Goal: Transaction & Acquisition: Purchase product/service

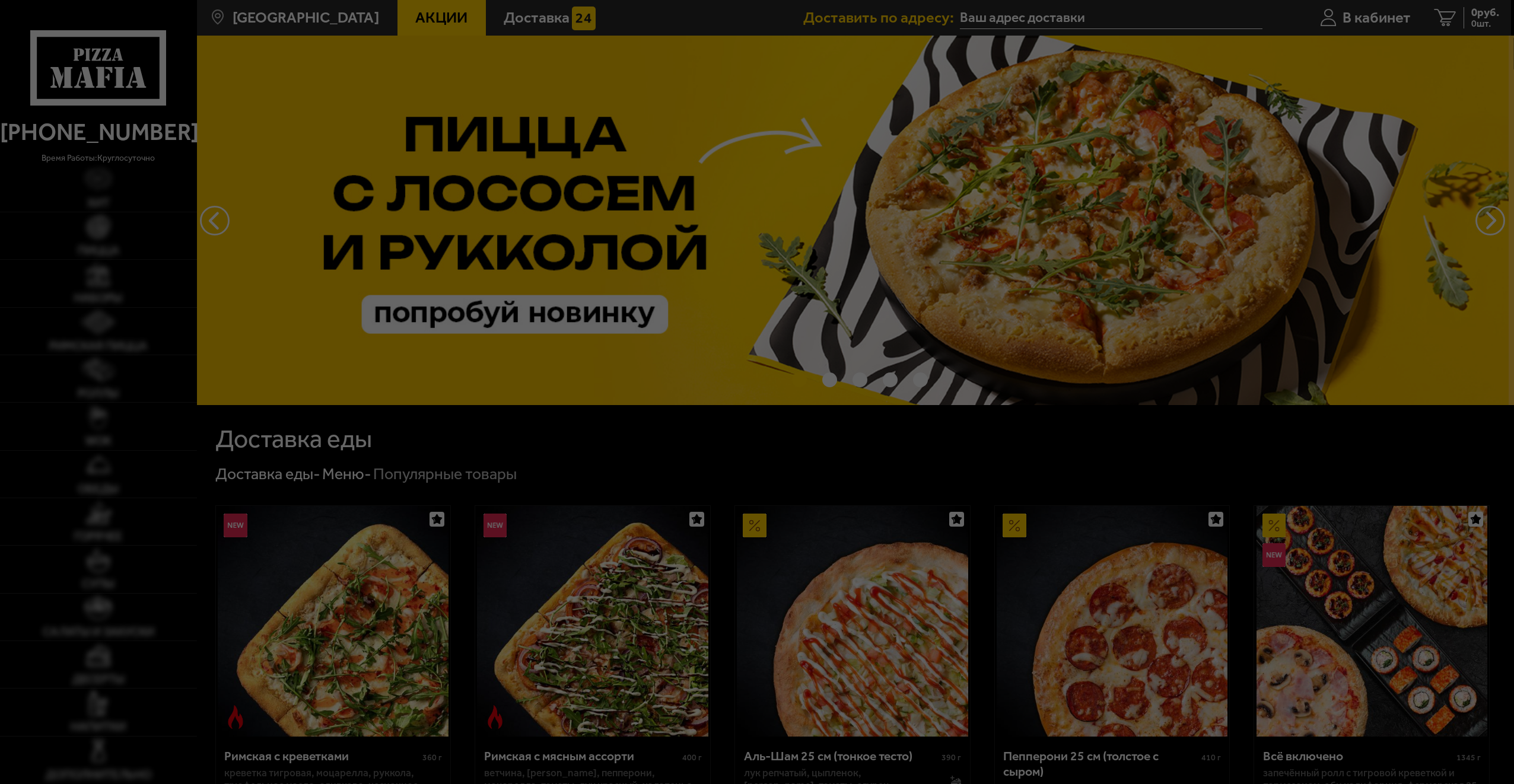
type input "улица Коллонтай, 5/1"
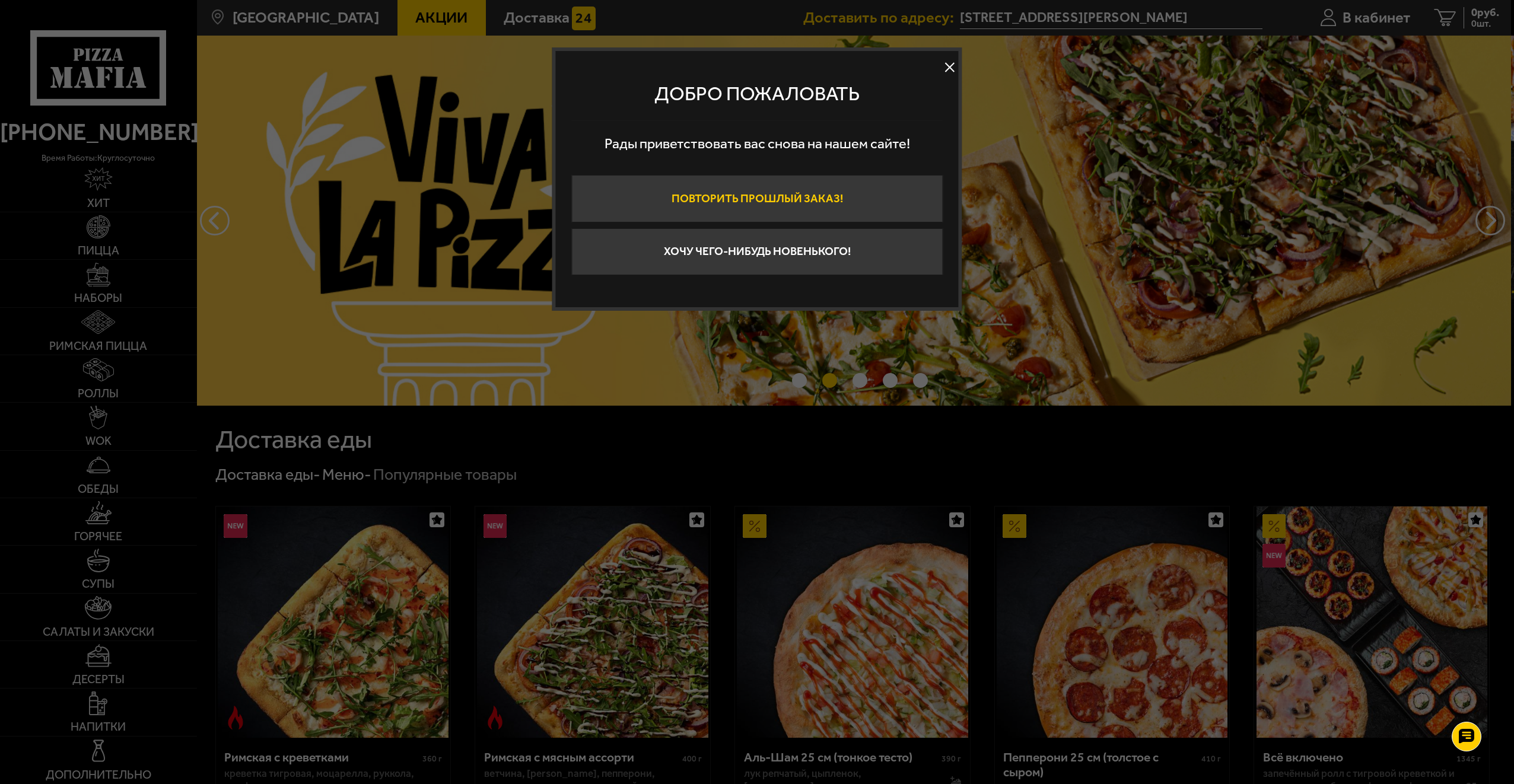
click at [738, 198] on button "Повторить прошлый заказ!" at bounding box center [756, 199] width 371 height 47
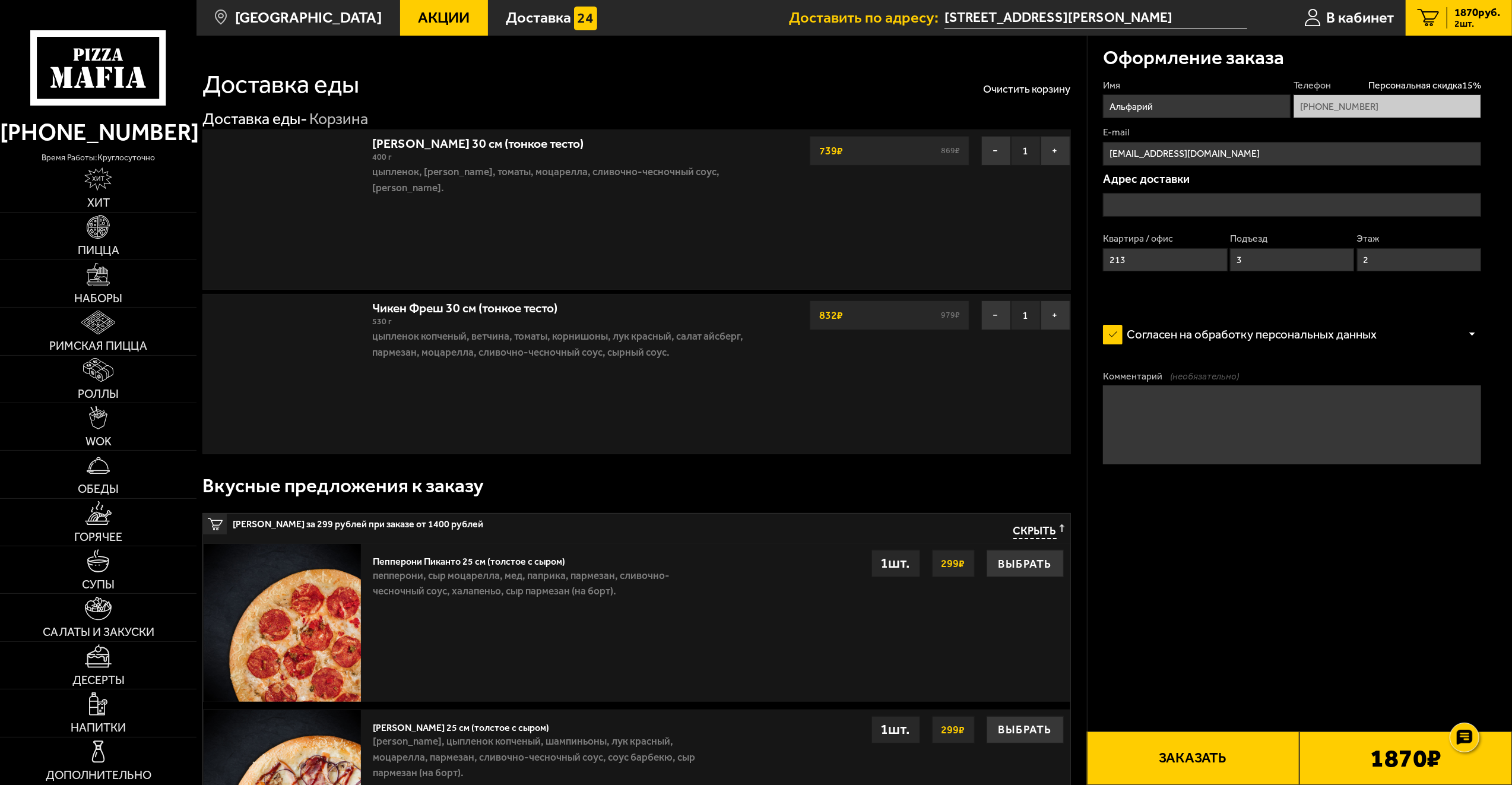
type input "улица Коллонтай, 5/1"
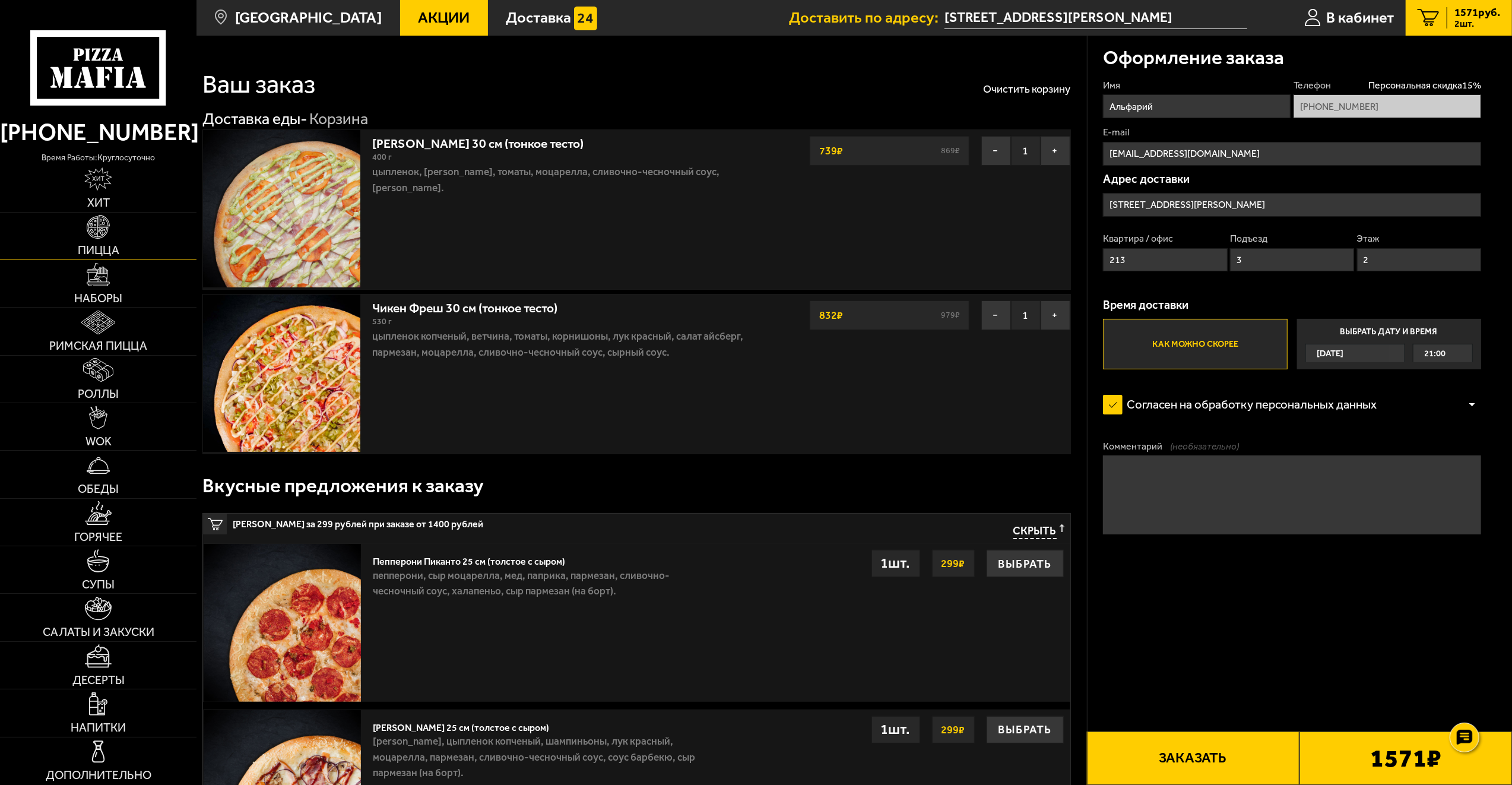
click at [108, 229] on img at bounding box center [98, 227] width 24 height 24
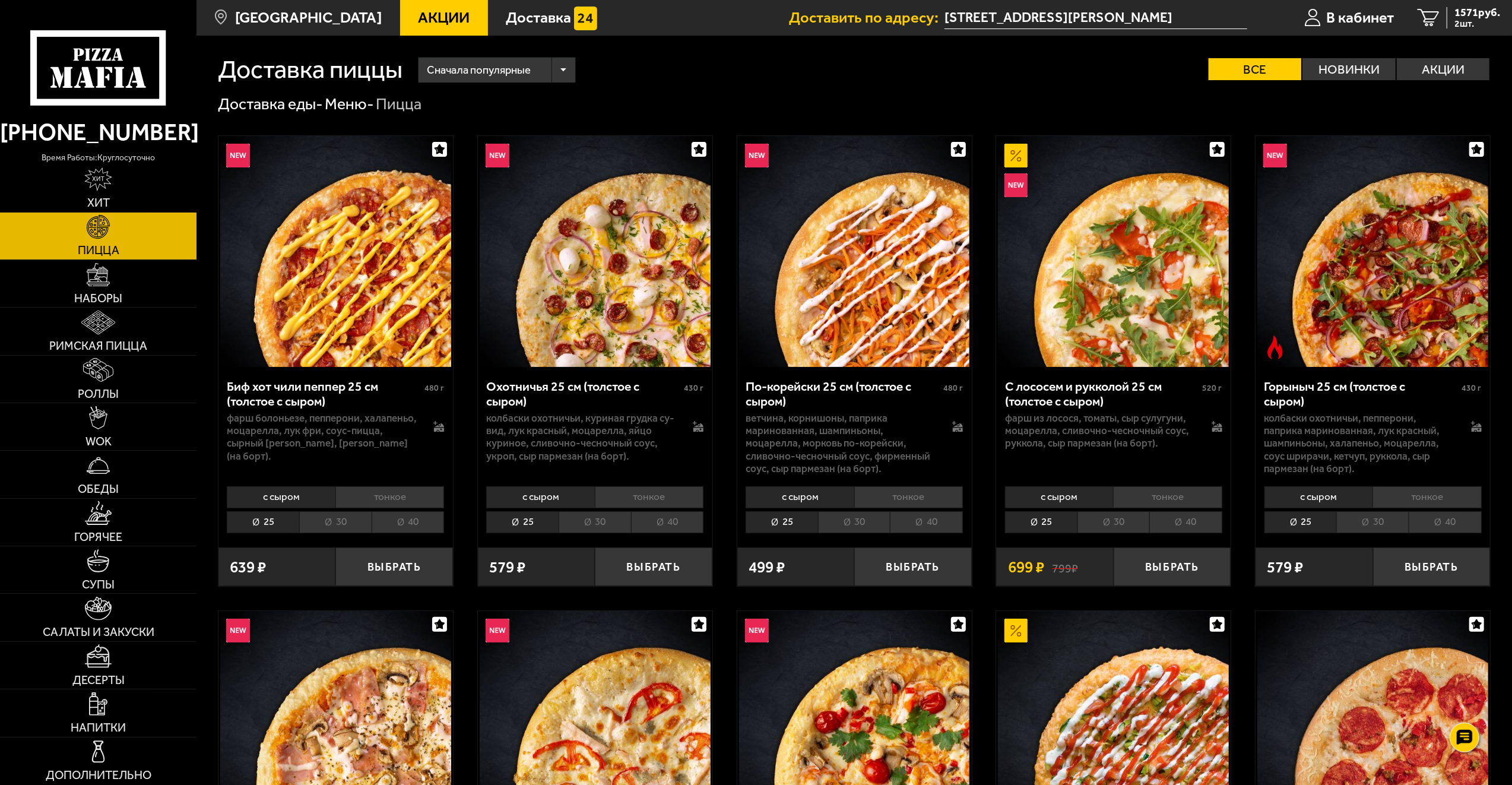
click at [401, 498] on li "тонкое" at bounding box center [389, 497] width 108 height 22
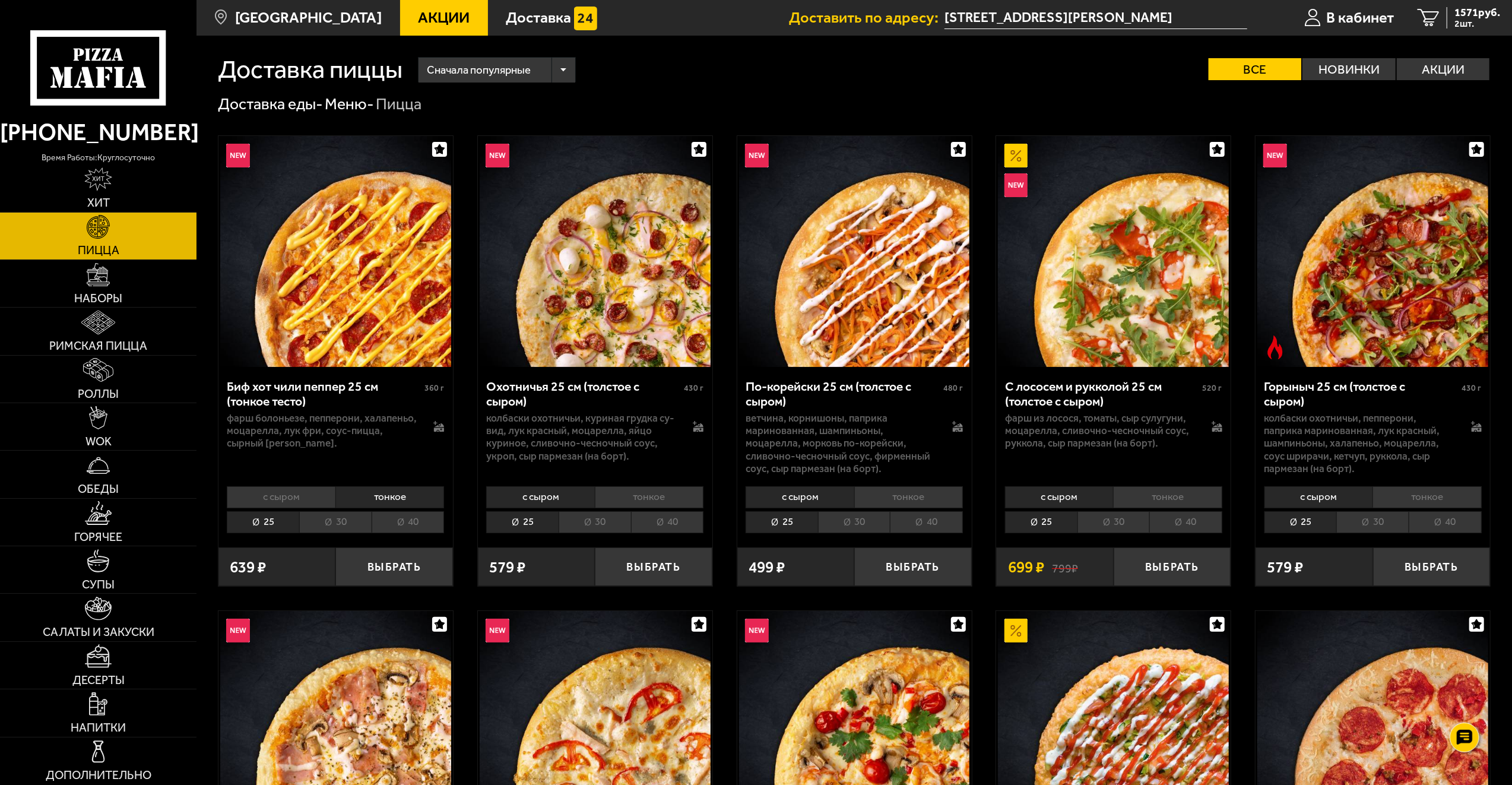
click at [344, 519] on li "30" at bounding box center [335, 522] width 73 height 22
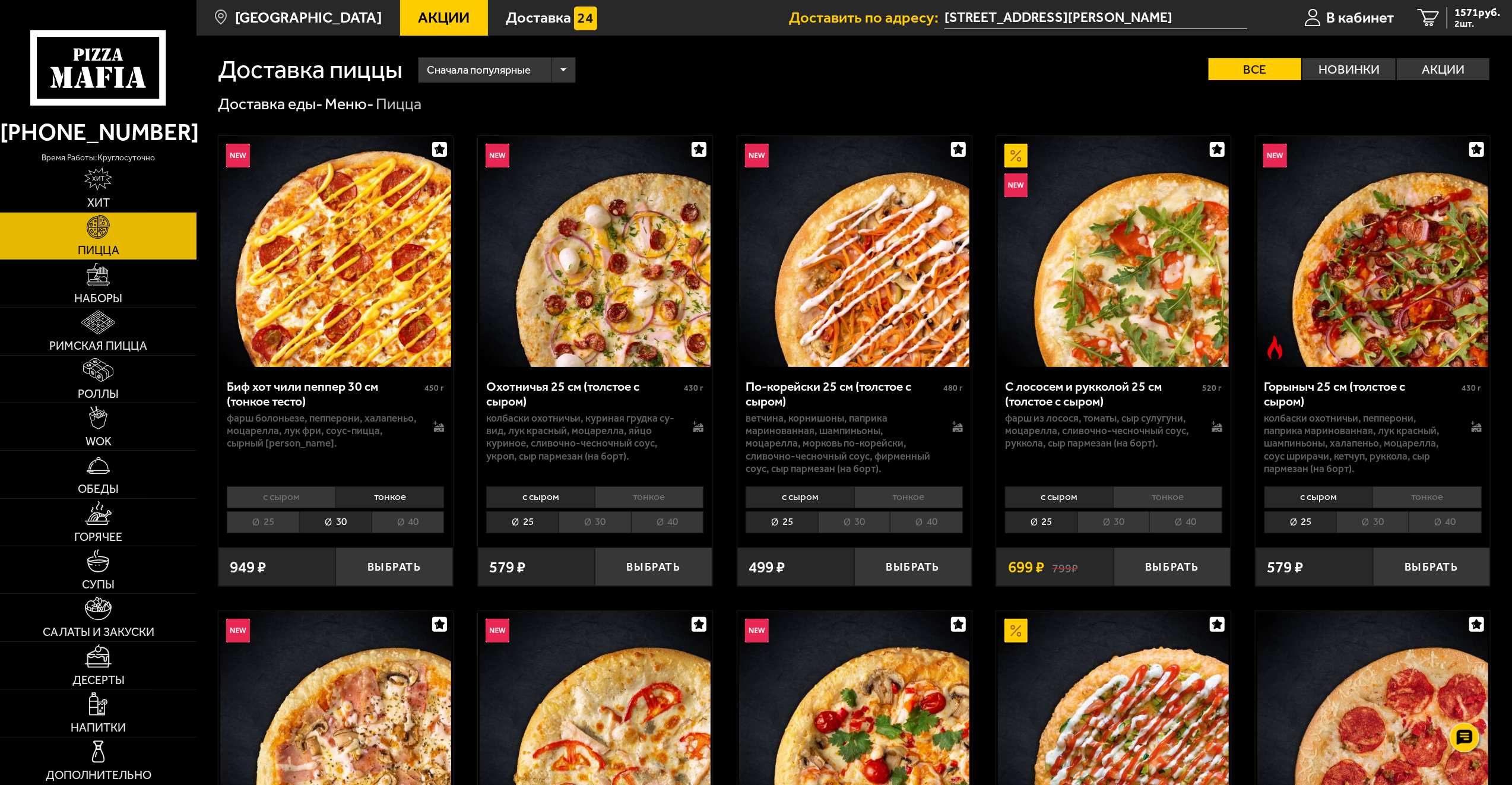
click at [933, 489] on div "с сыром тонкое 25 30 40 Топпинги" at bounding box center [854, 507] width 235 height 55
click at [929, 502] on li "тонкое" at bounding box center [908, 497] width 108 height 22
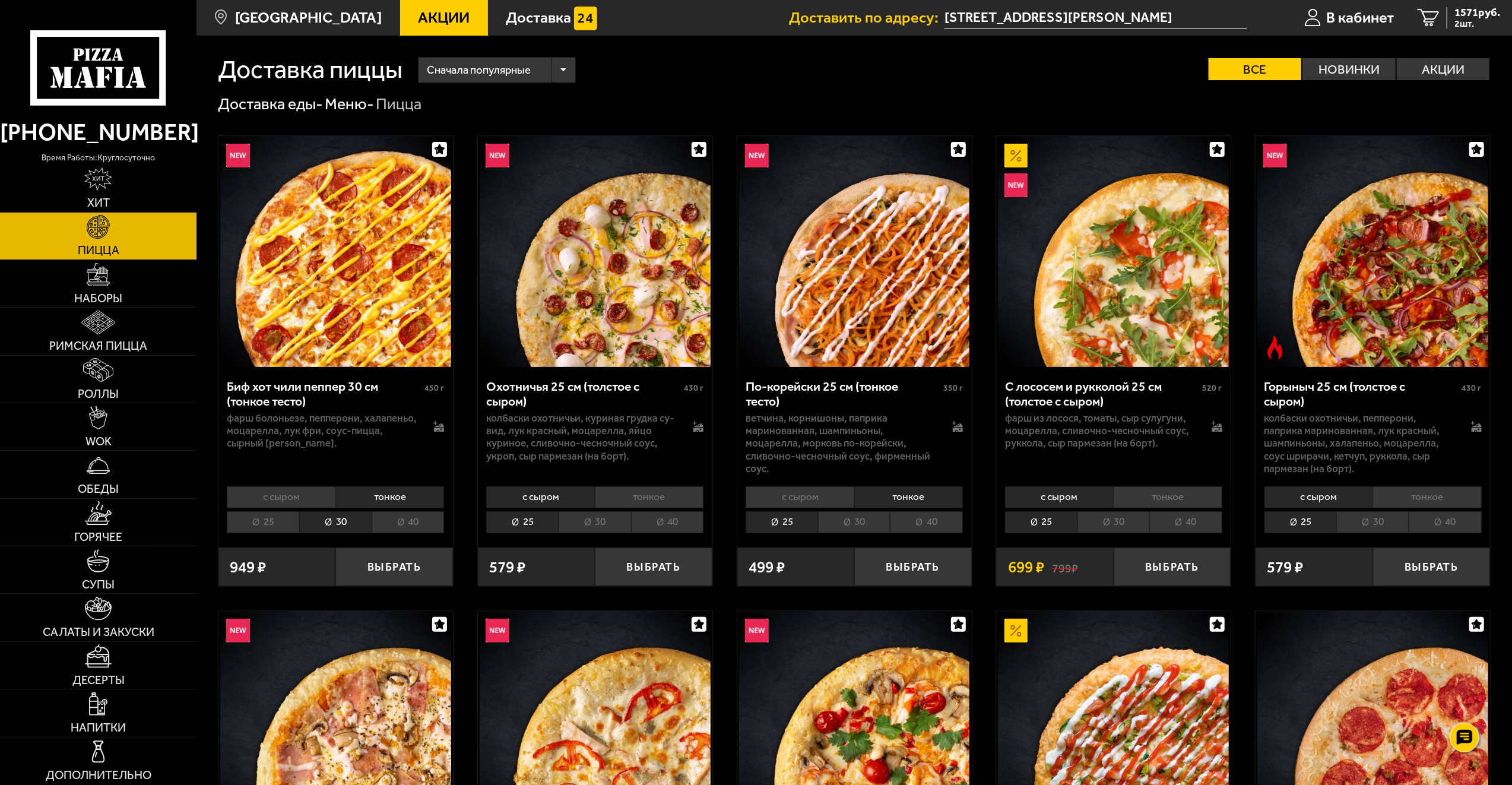
click at [858, 522] on li "30" at bounding box center [854, 522] width 73 height 22
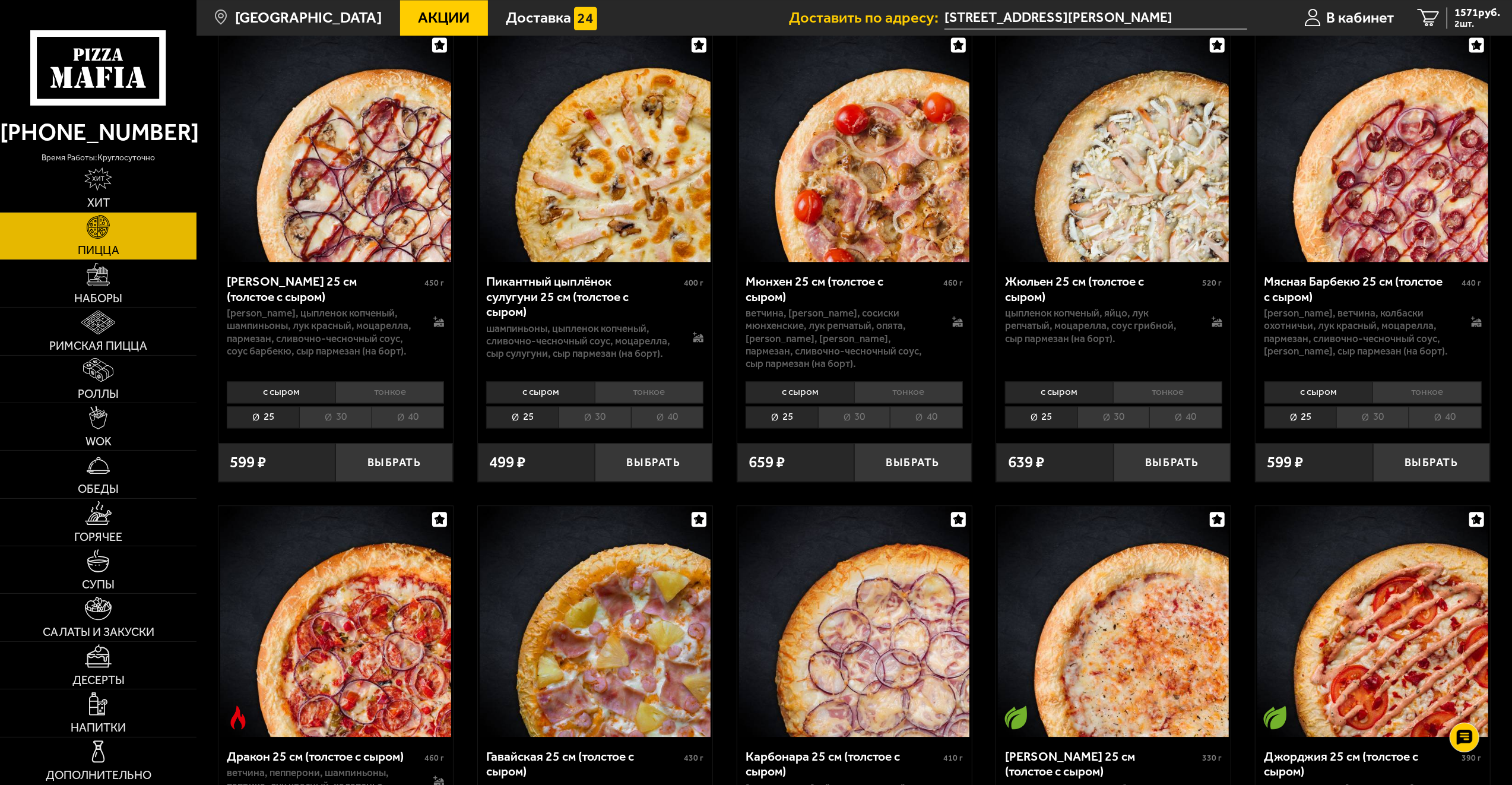
scroll to position [2316, 0]
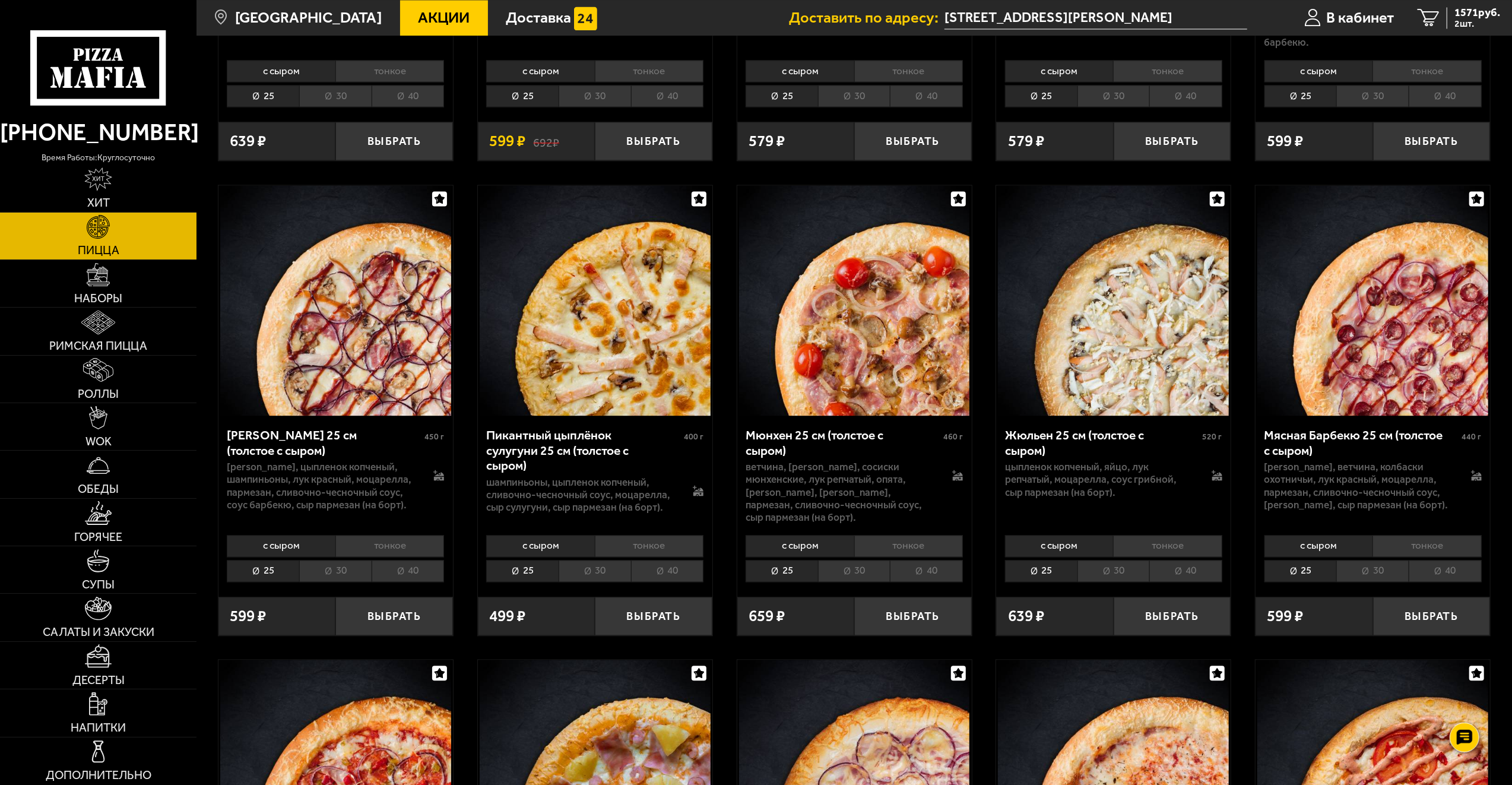
click at [936, 535] on li "тонкое" at bounding box center [908, 546] width 108 height 22
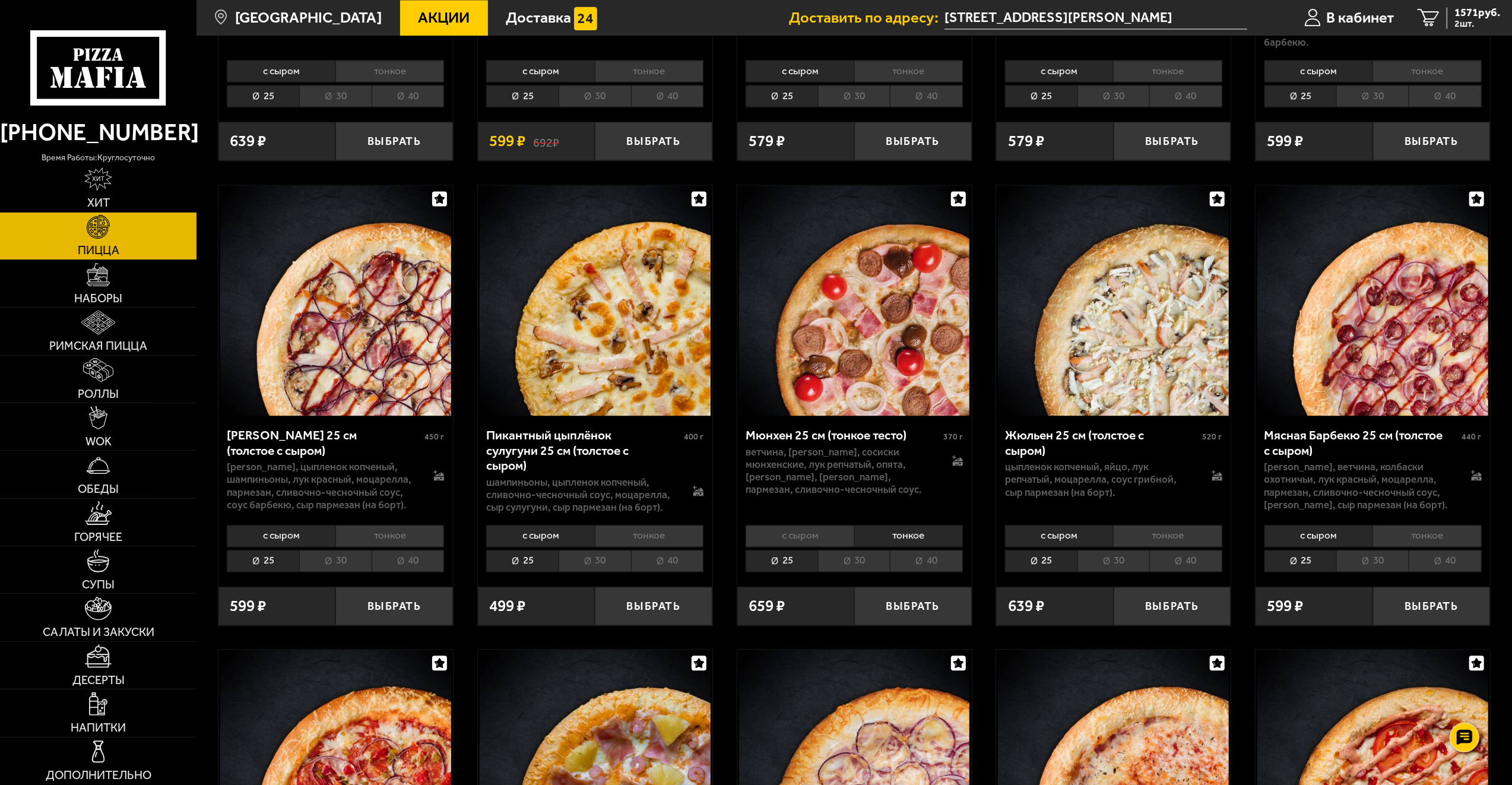
click at [857, 556] on li "30" at bounding box center [854, 561] width 73 height 22
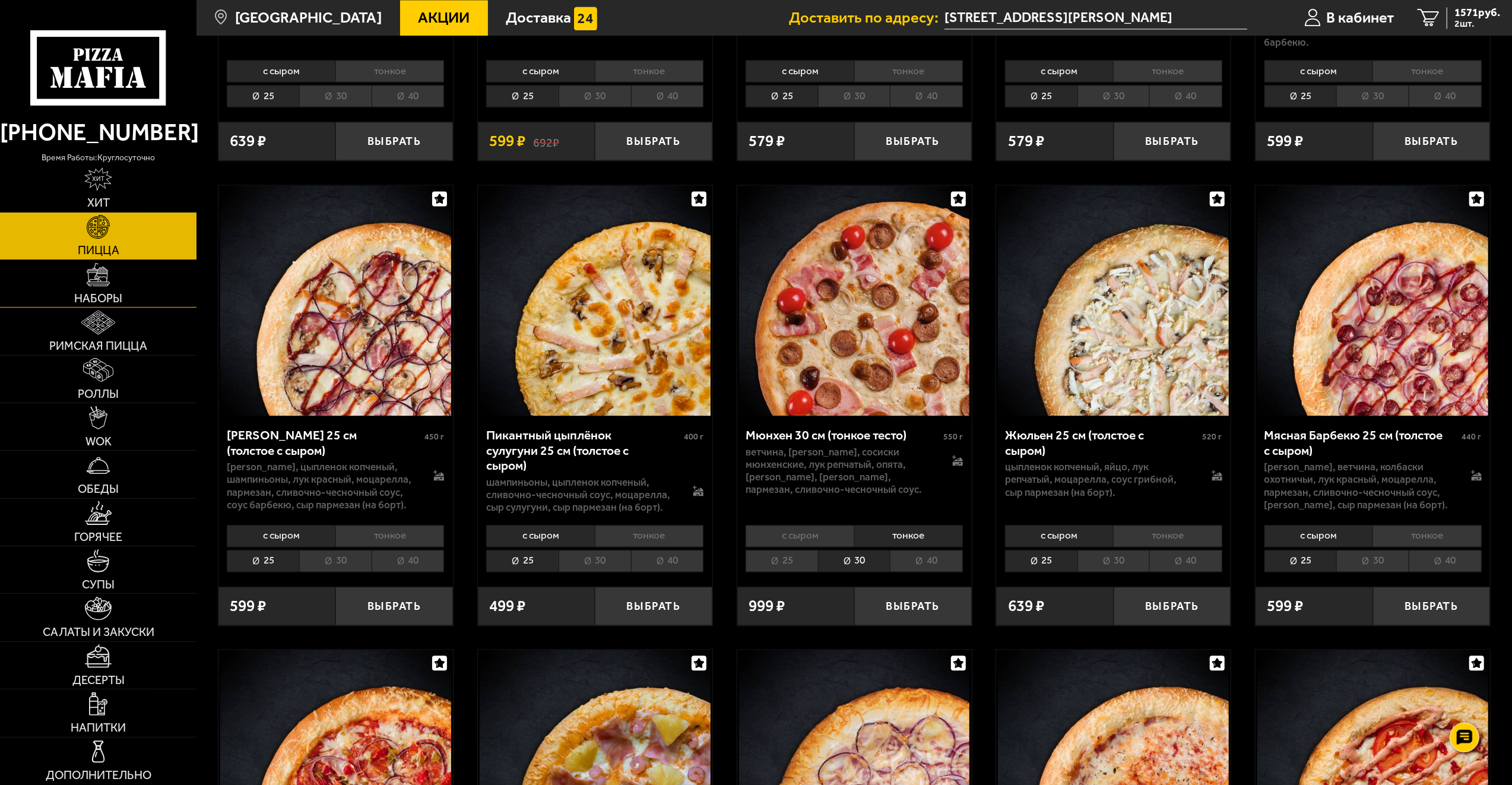
click at [108, 293] on span "Наборы" at bounding box center [98, 299] width 48 height 12
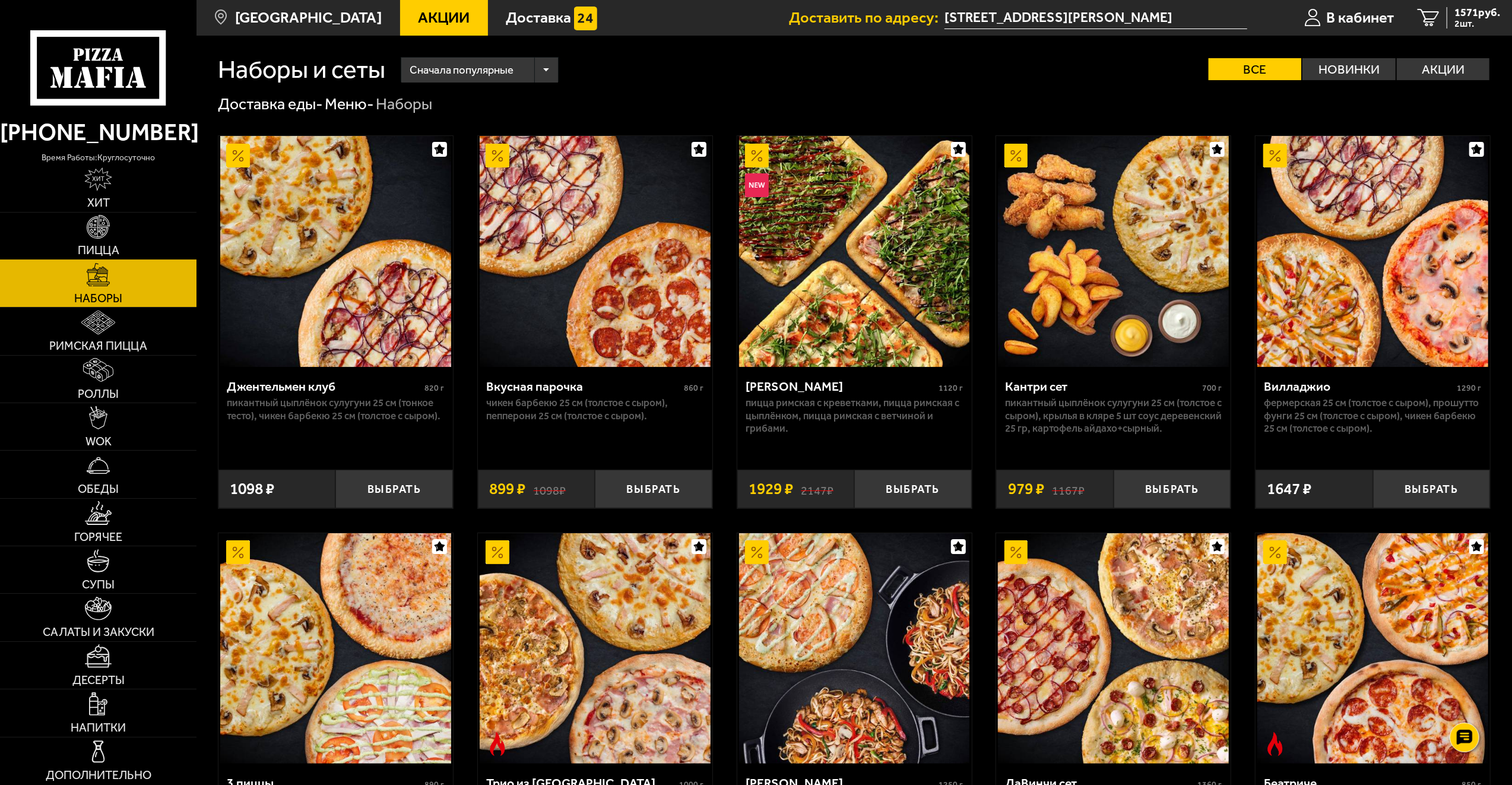
click at [91, 235] on img at bounding box center [98, 227] width 24 height 24
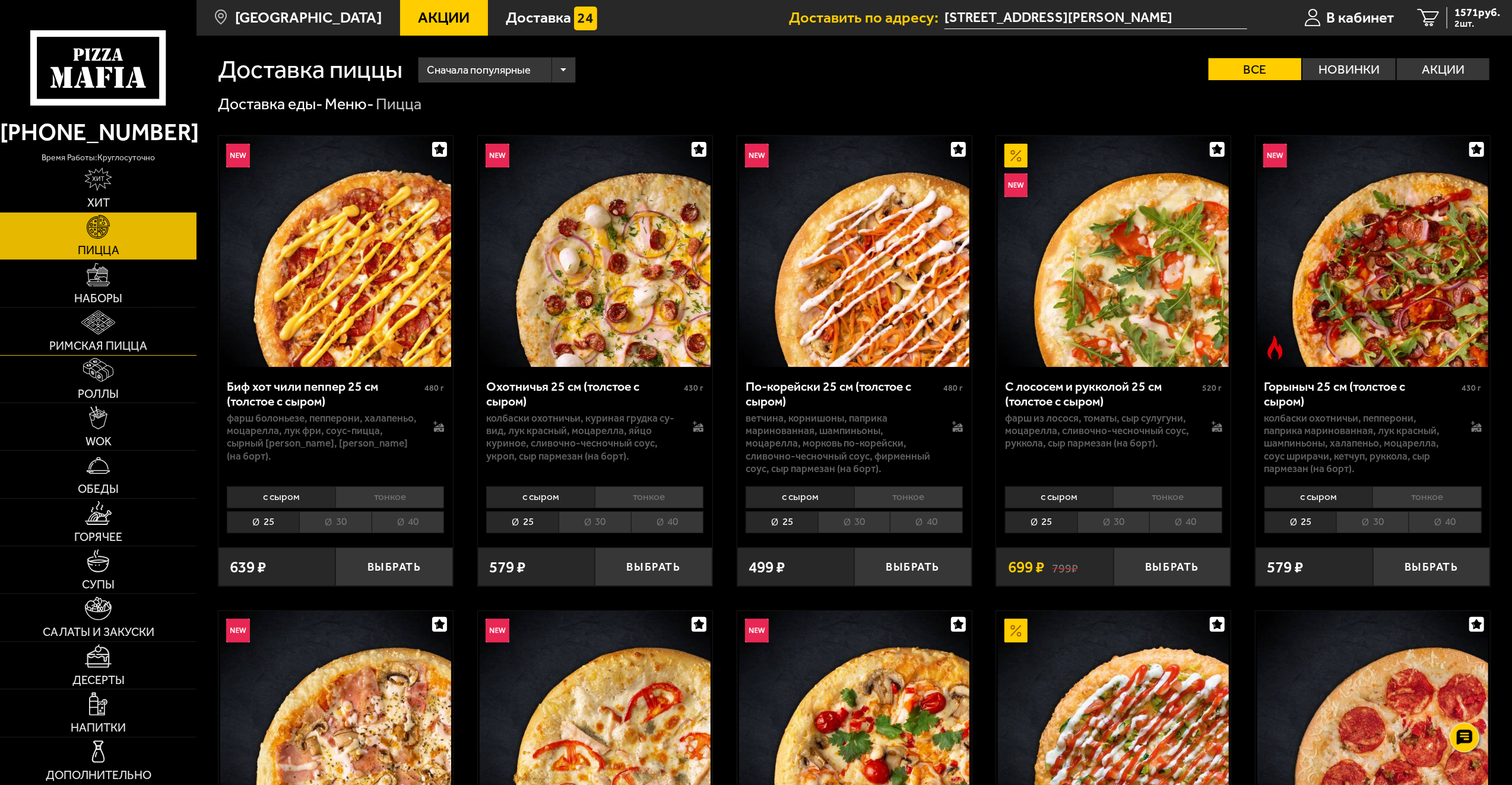
click at [114, 343] on span "Римская пицца" at bounding box center [98, 346] width 98 height 12
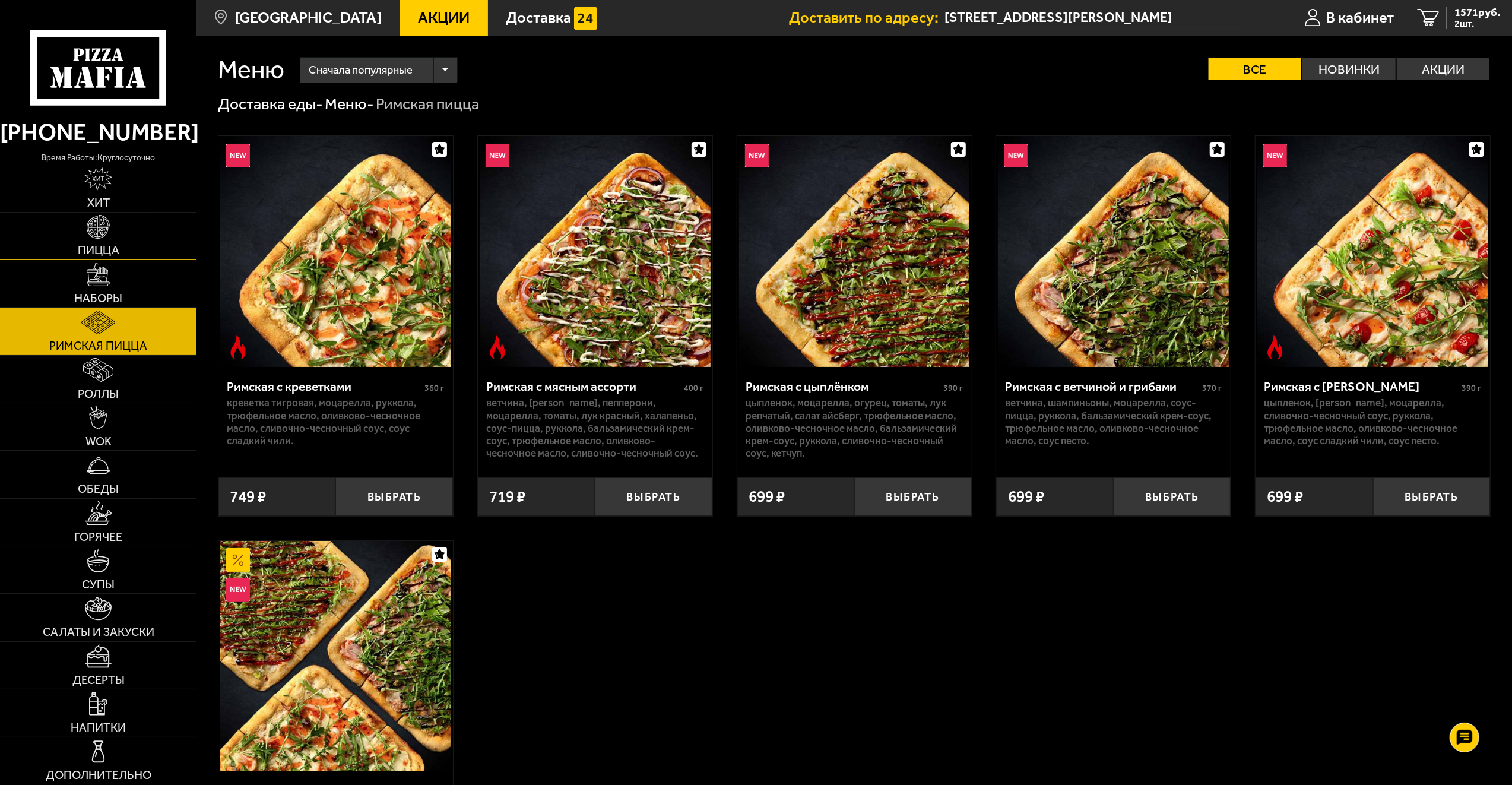
click at [97, 236] on img at bounding box center [98, 227] width 24 height 24
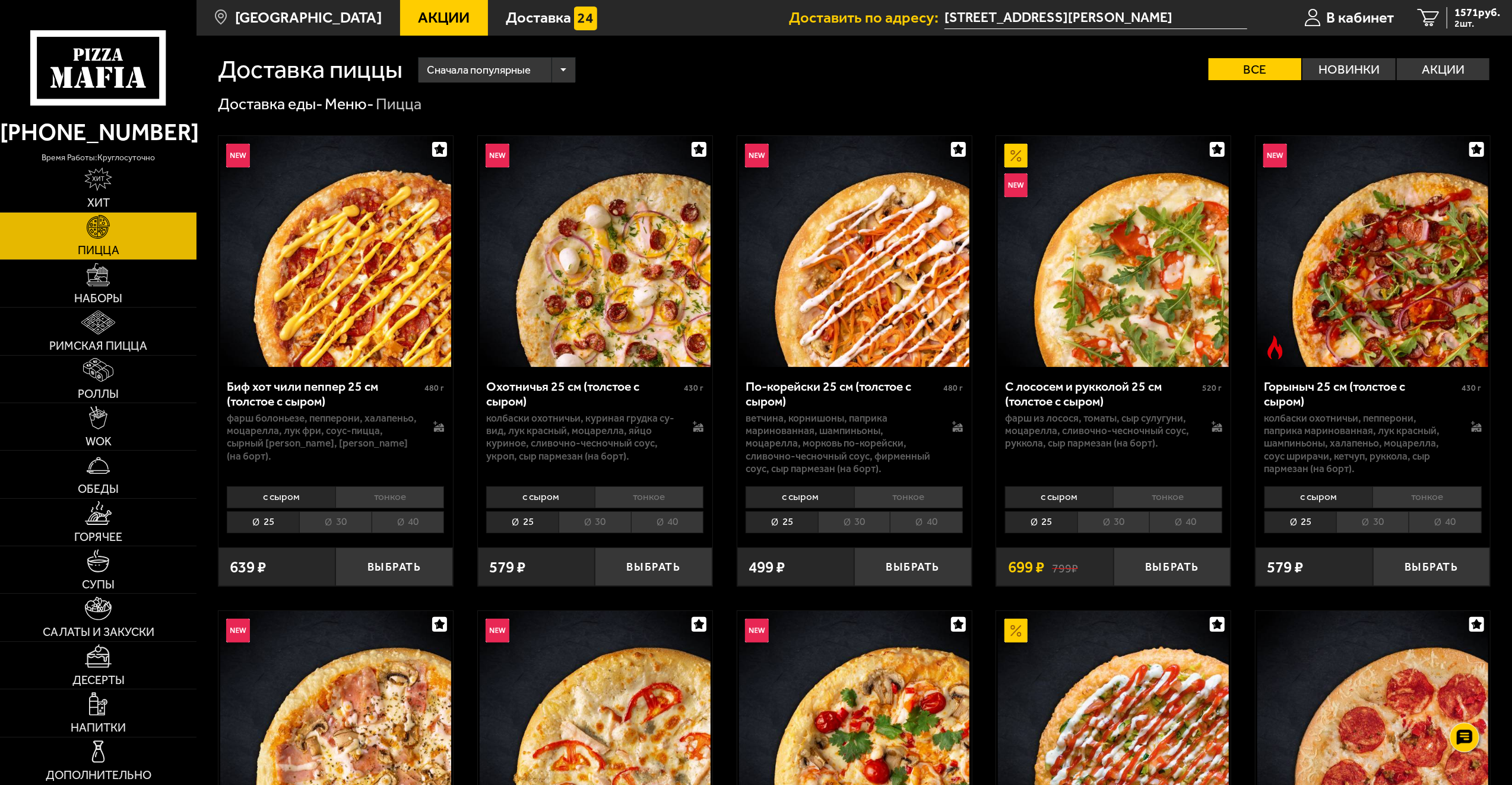
click at [668, 492] on li "тонкое" at bounding box center [649, 497] width 108 height 22
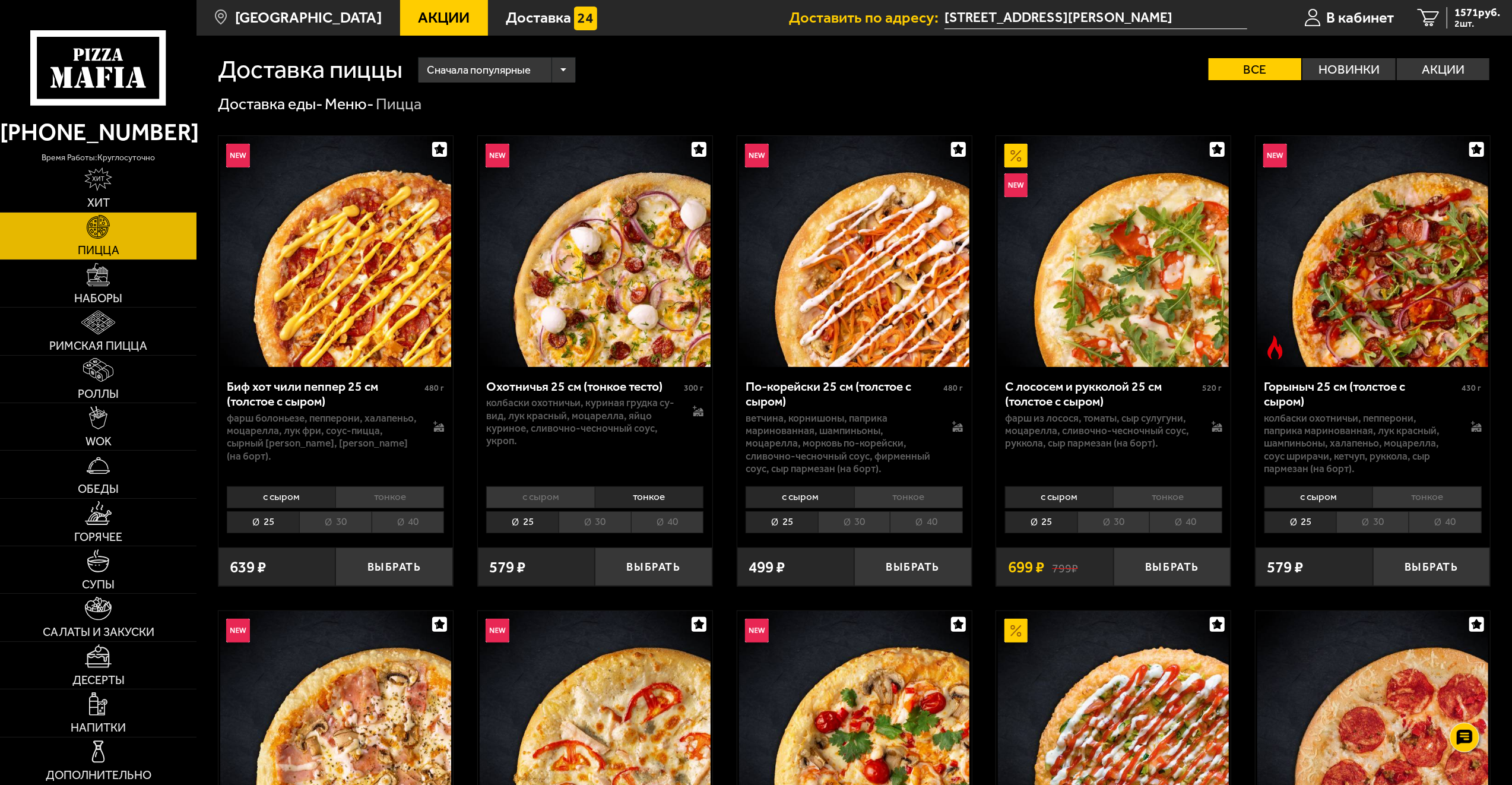
click at [596, 525] on li "30" at bounding box center [595, 522] width 73 height 22
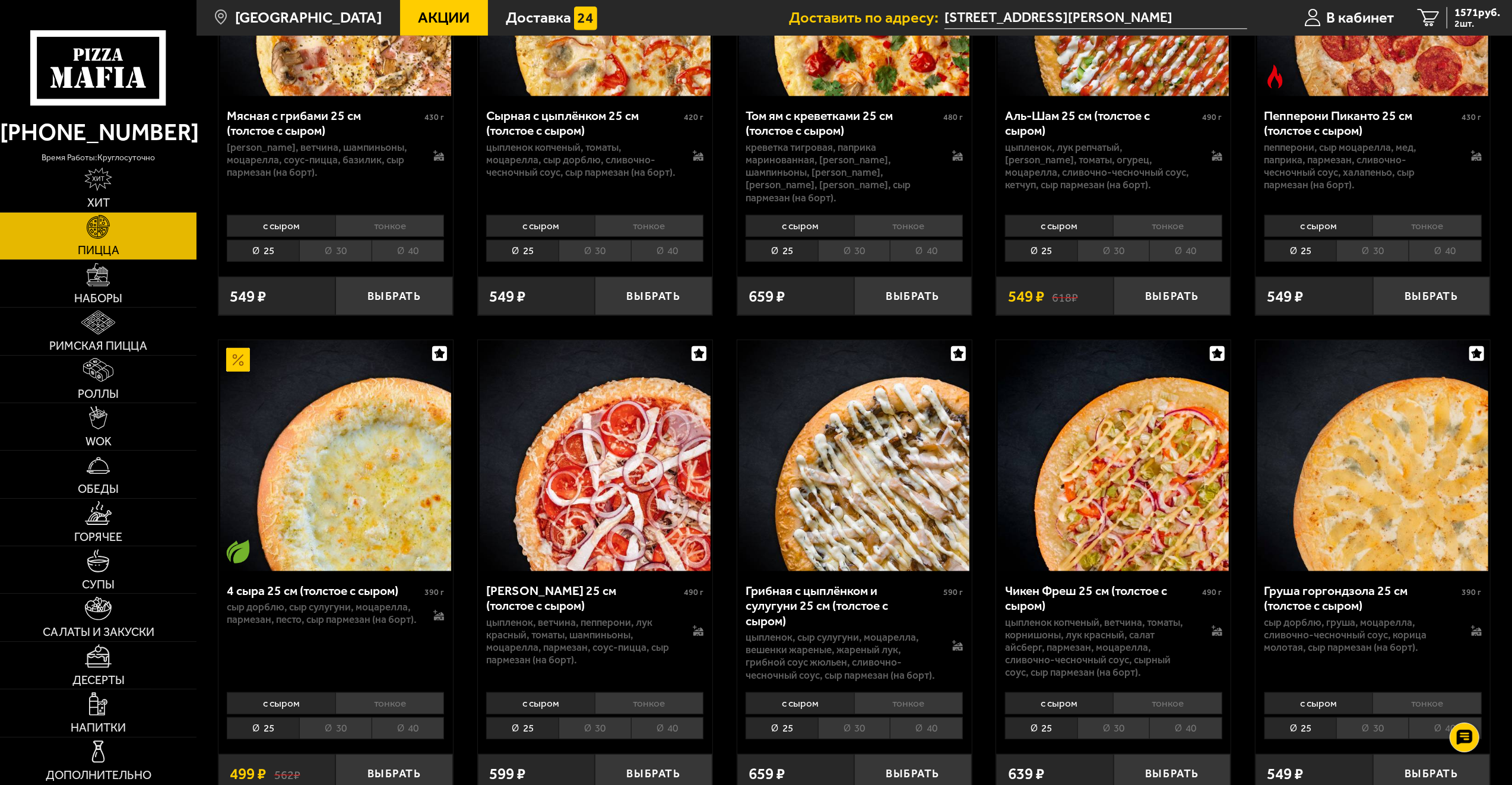
scroll to position [832, 0]
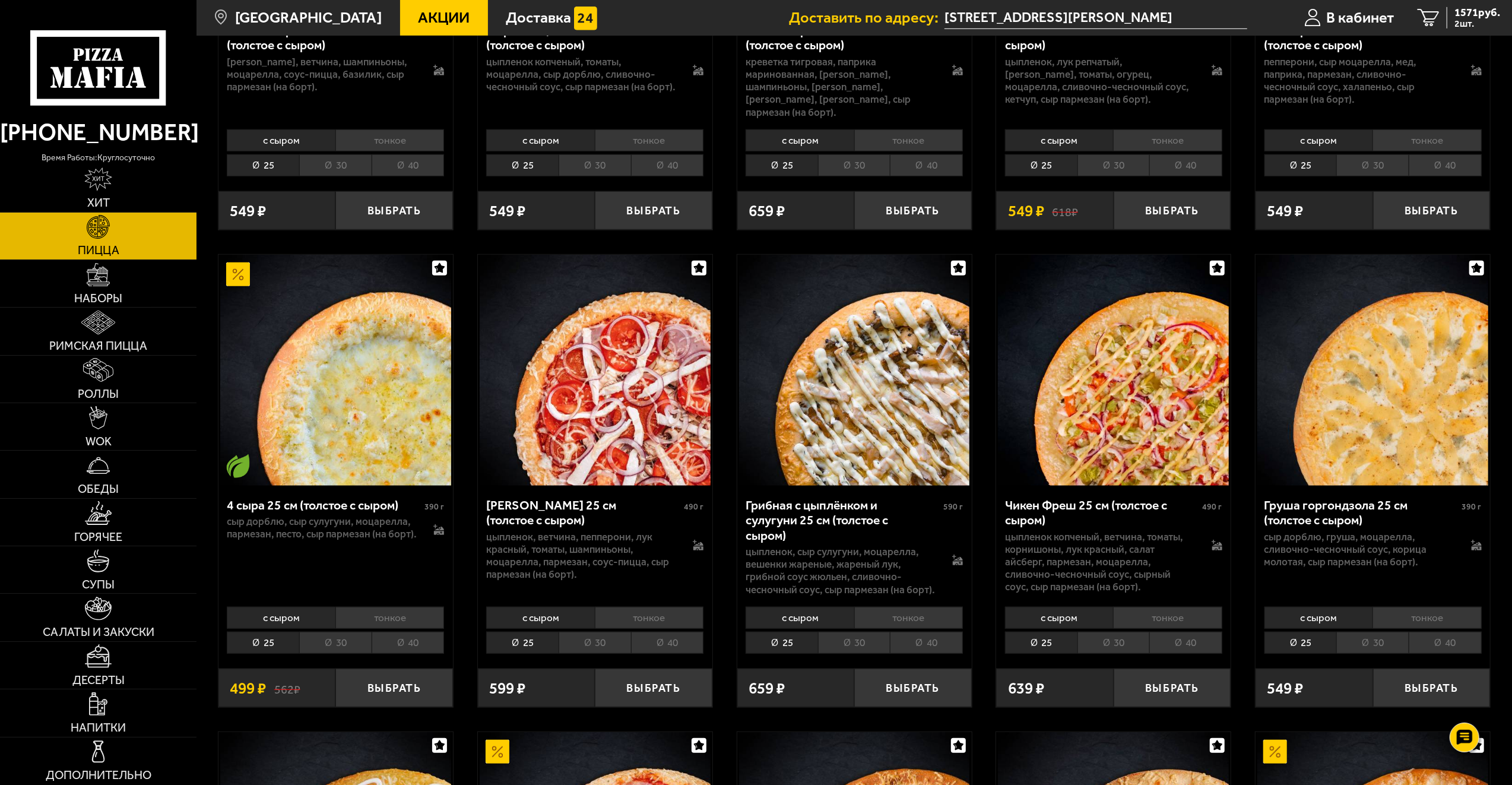
click at [1179, 607] on li "тонкое" at bounding box center [1167, 618] width 108 height 22
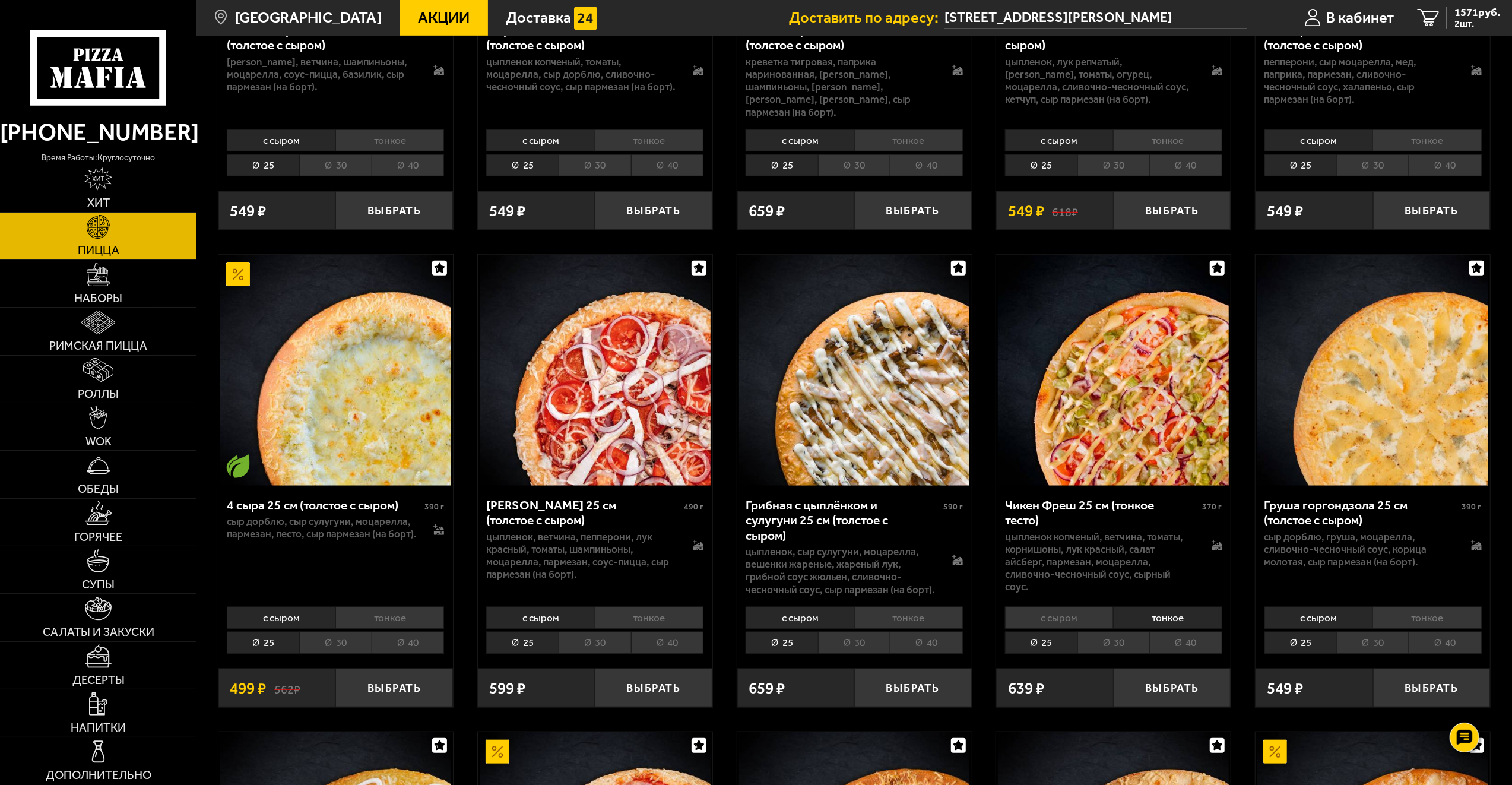
click at [1079, 638] on li "30" at bounding box center [1114, 643] width 73 height 22
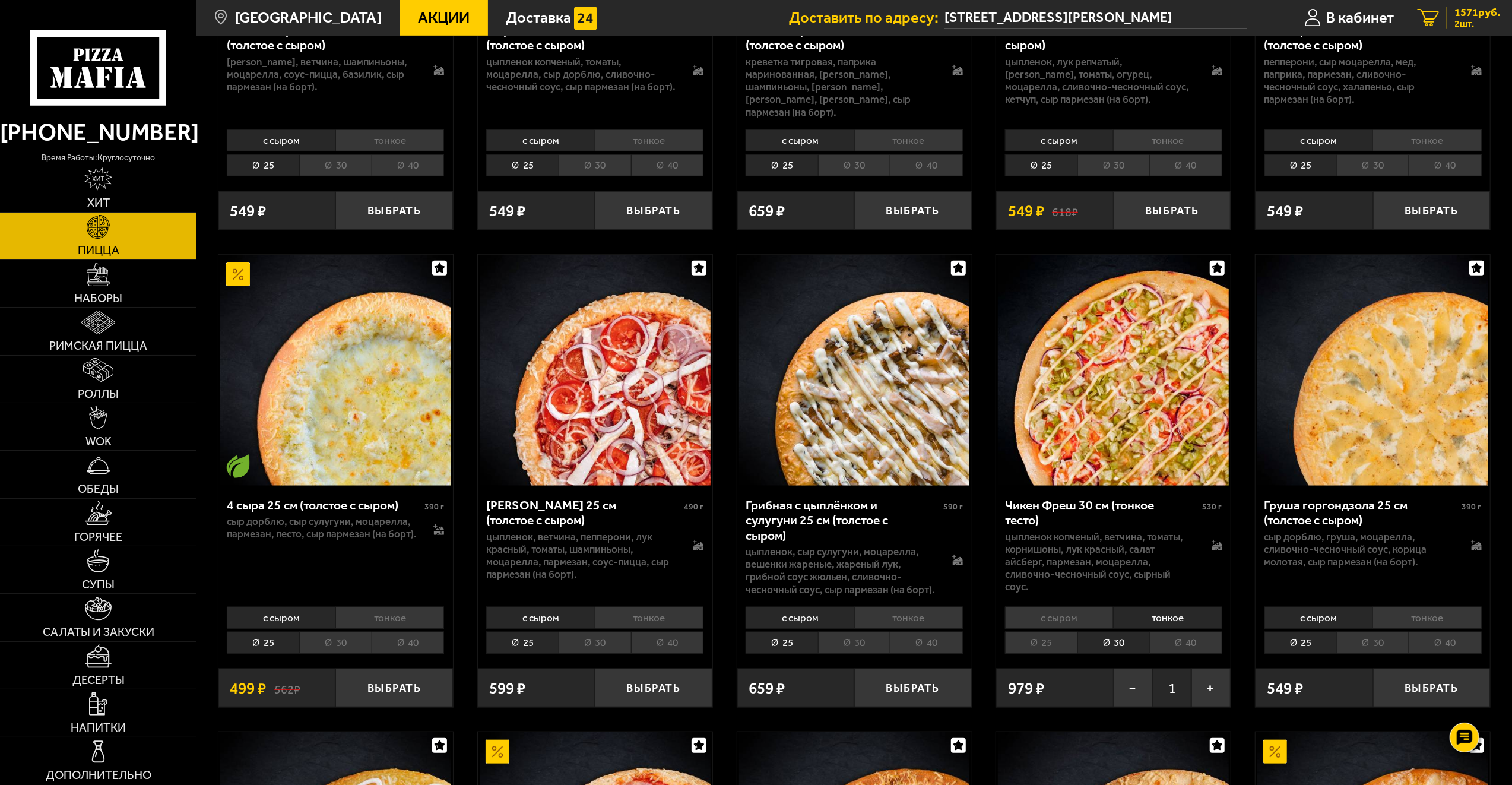
click at [1462, 23] on span "2 шт." at bounding box center [1477, 23] width 46 height 9
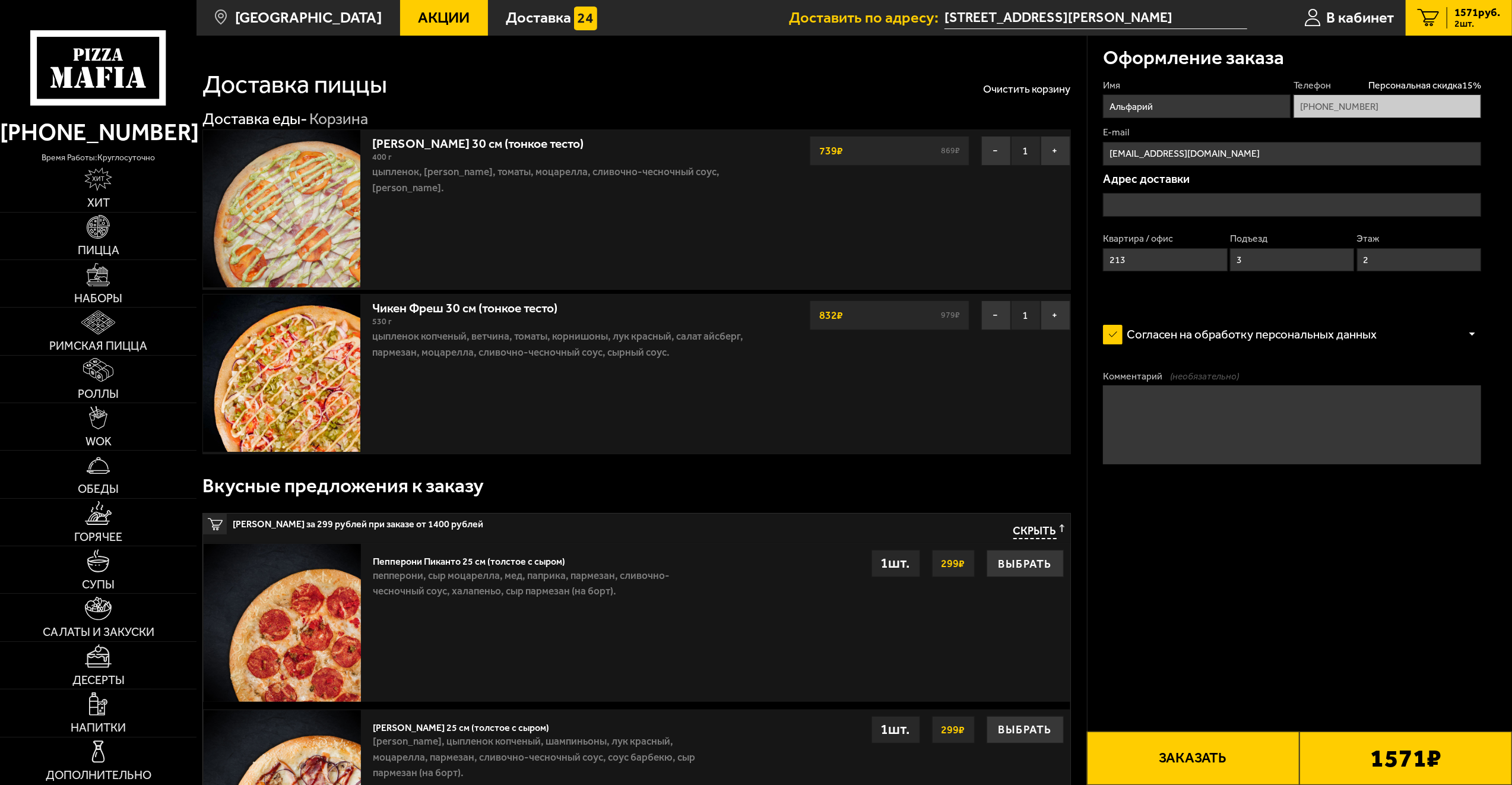
type input "[STREET_ADDRESS][PERSON_NAME]"
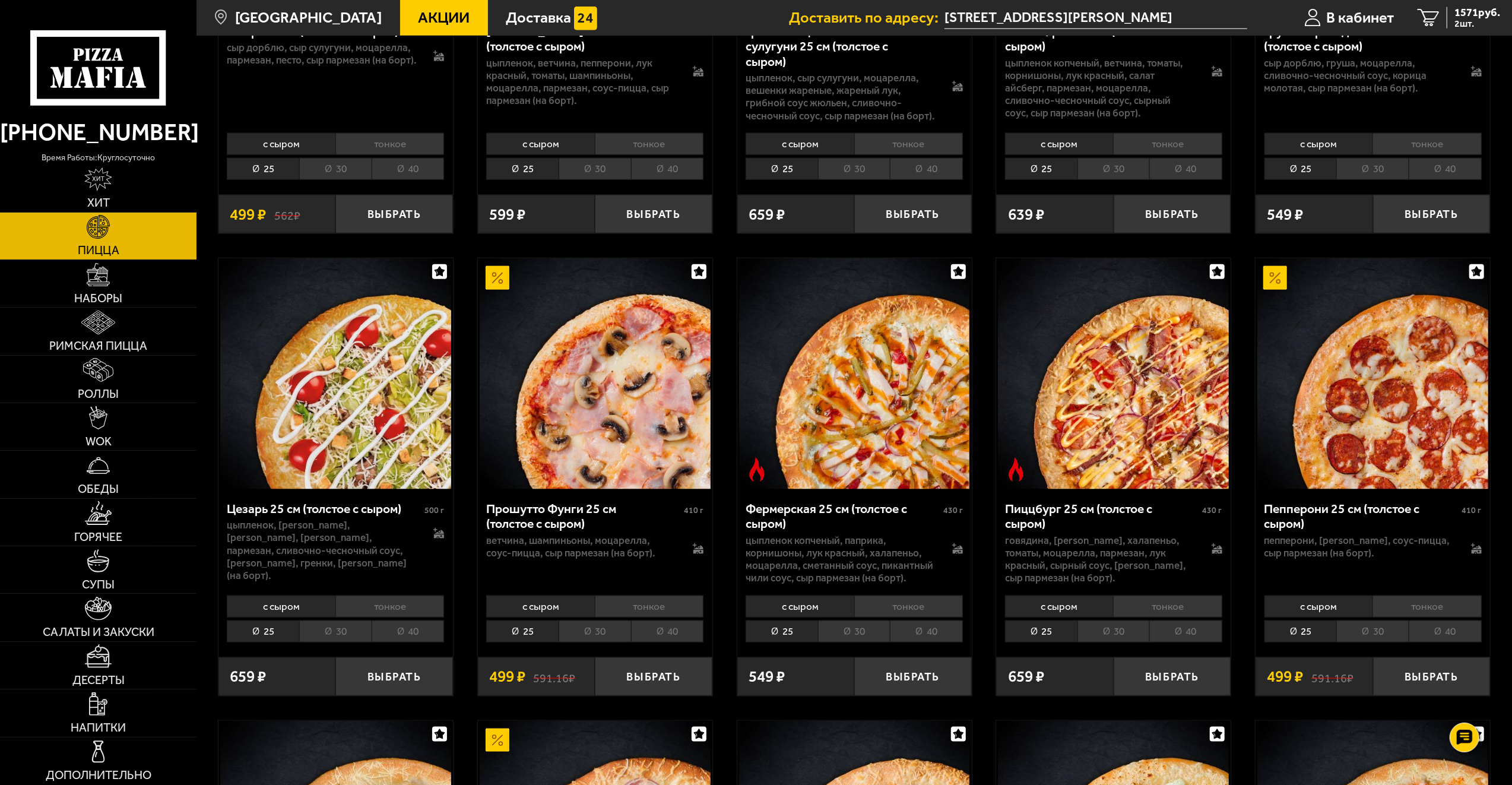
scroll to position [1425, 0]
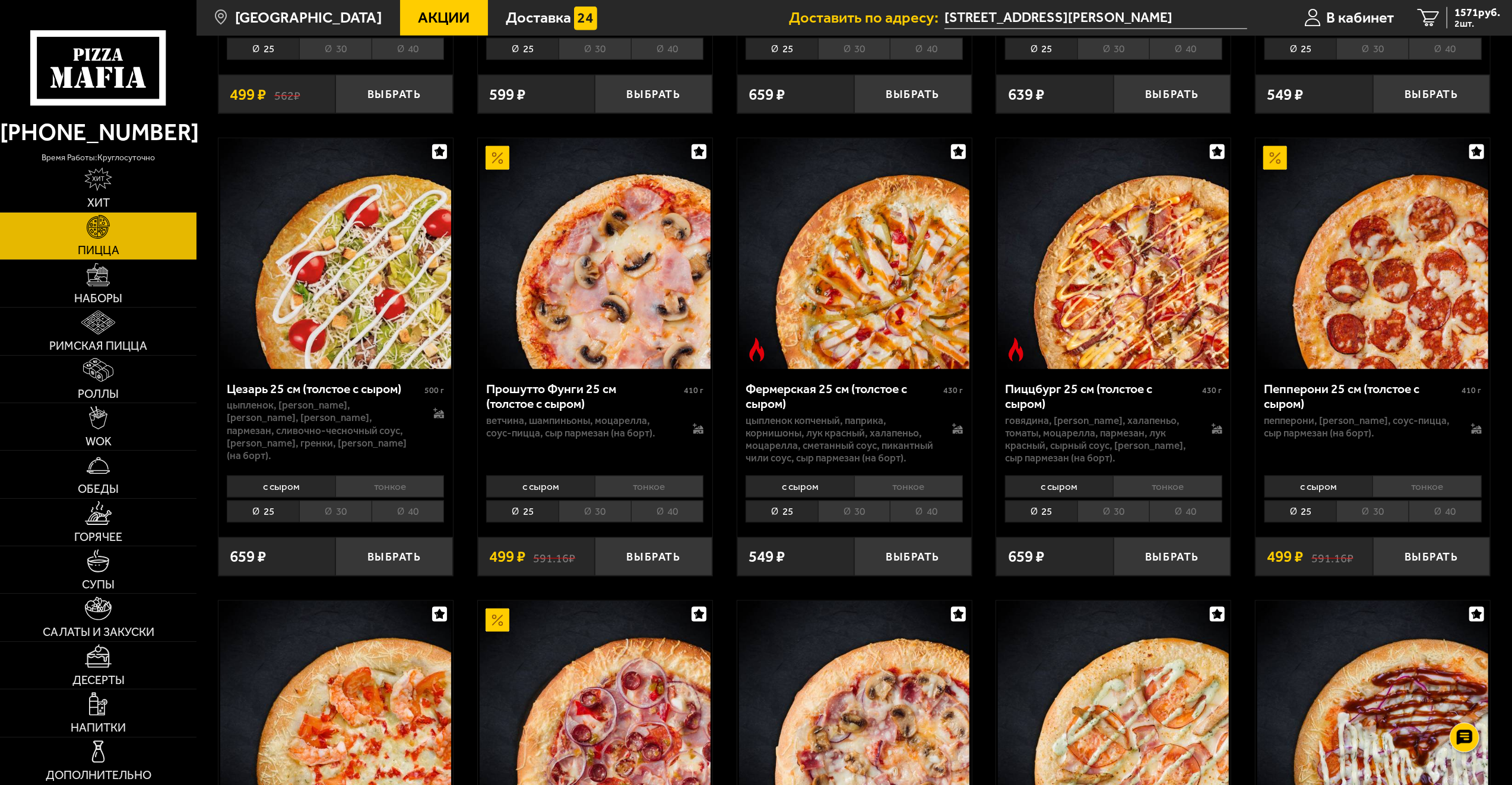
click at [1165, 476] on li "тонкое" at bounding box center [1167, 487] width 108 height 22
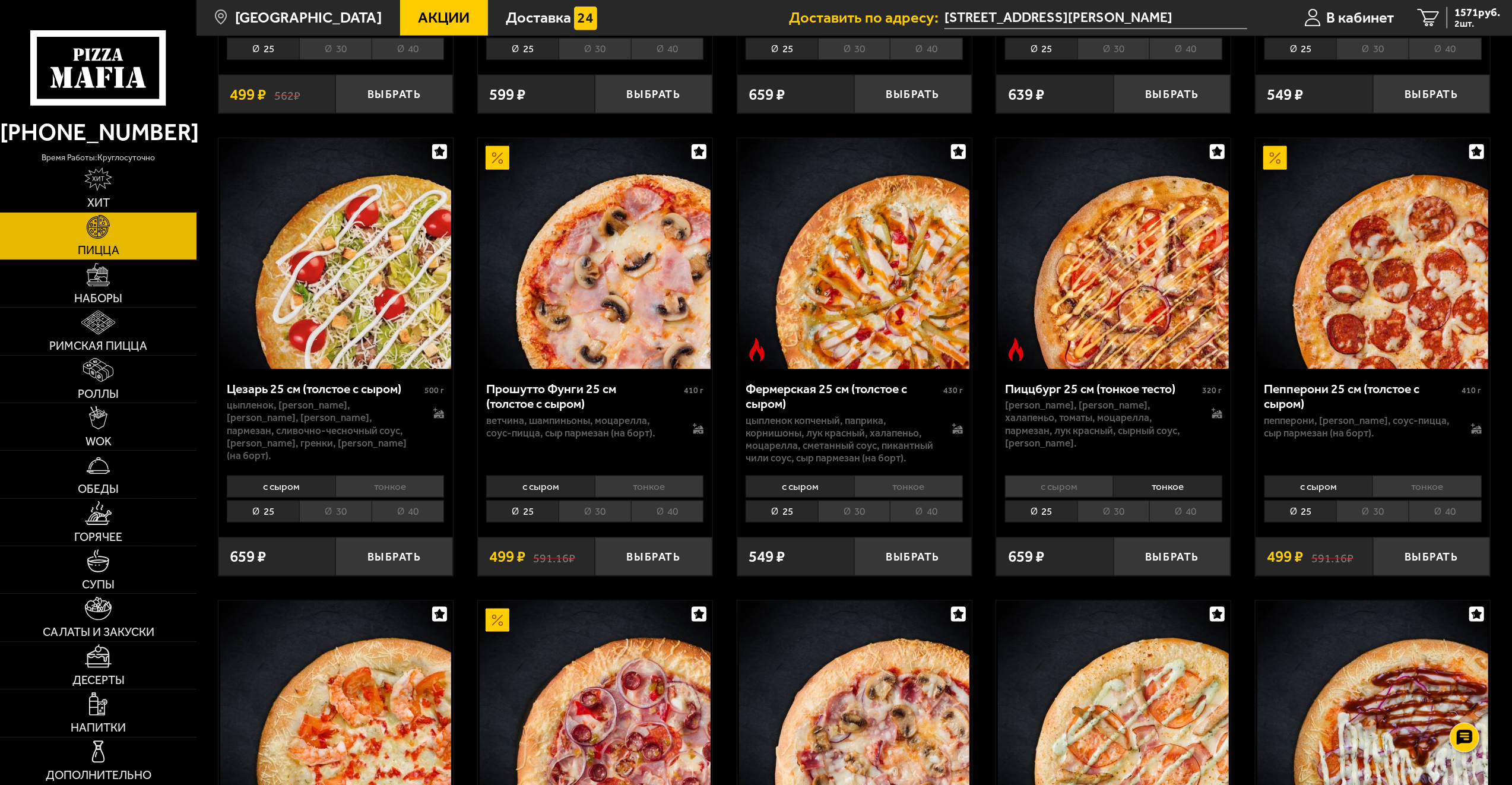
click at [1109, 501] on li "30" at bounding box center [1114, 511] width 73 height 22
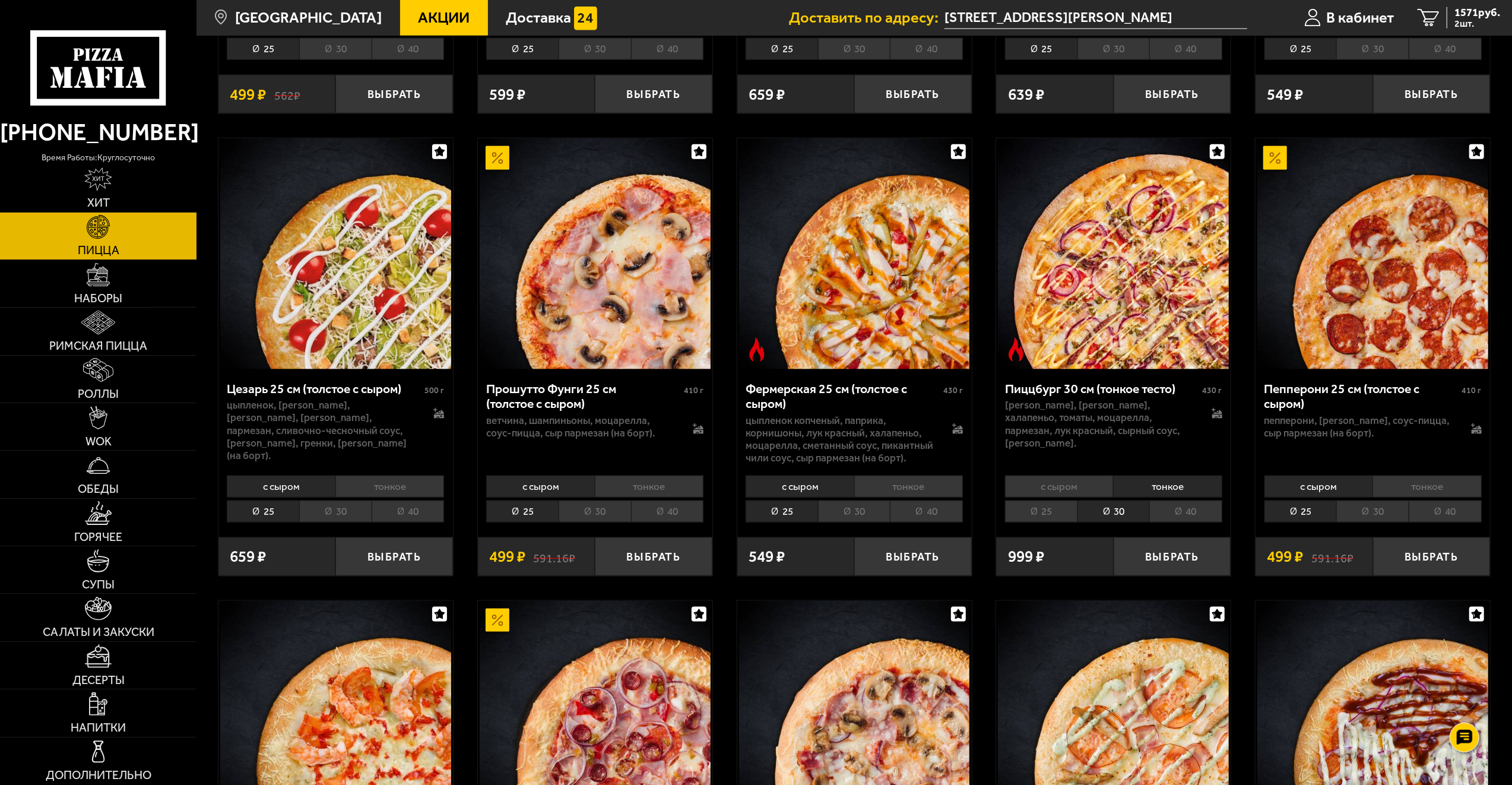
click at [1081, 476] on li "с сыром" at bounding box center [1059, 487] width 108 height 22
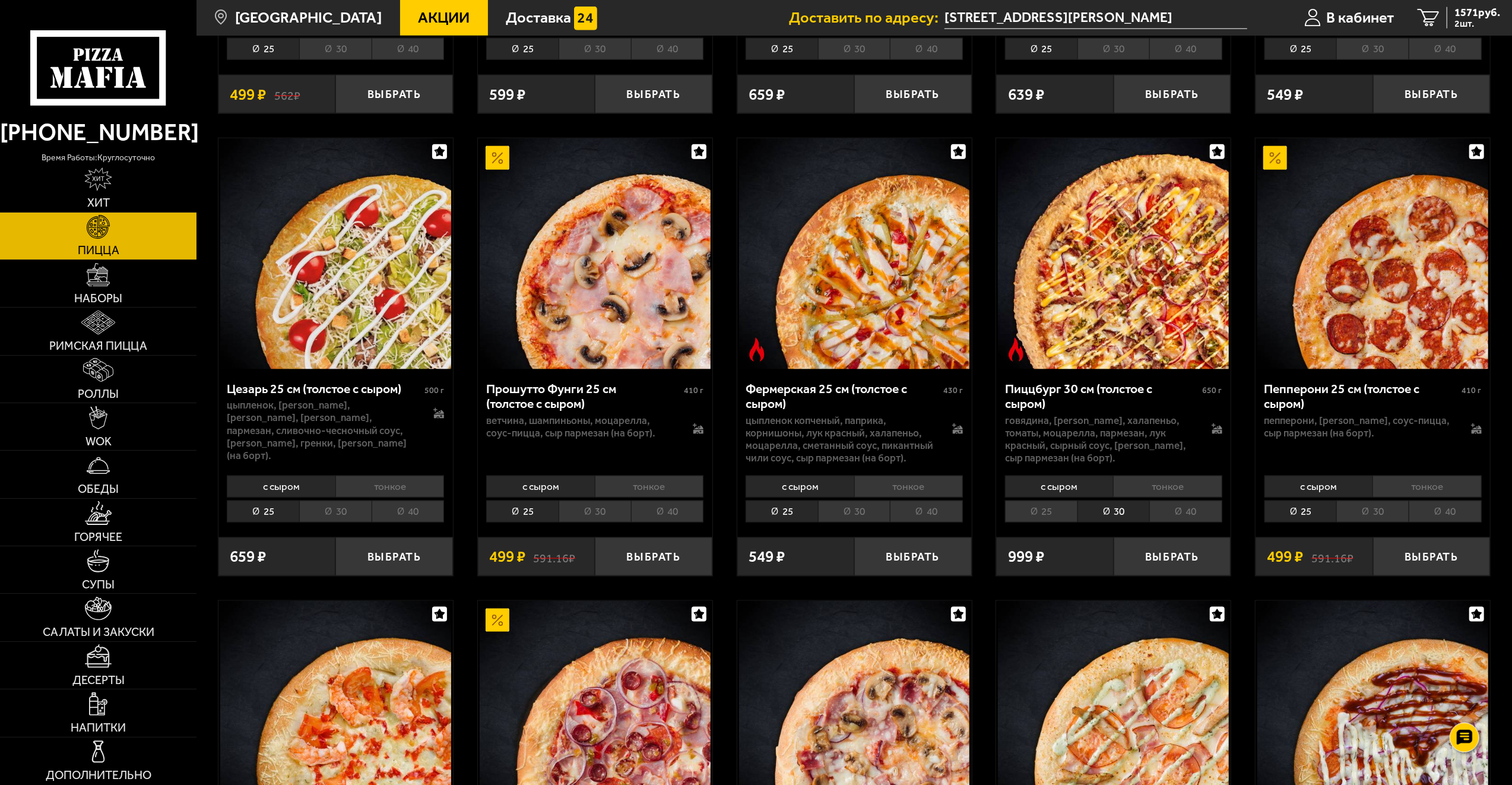
click at [1154, 476] on li "тонкое" at bounding box center [1167, 487] width 108 height 22
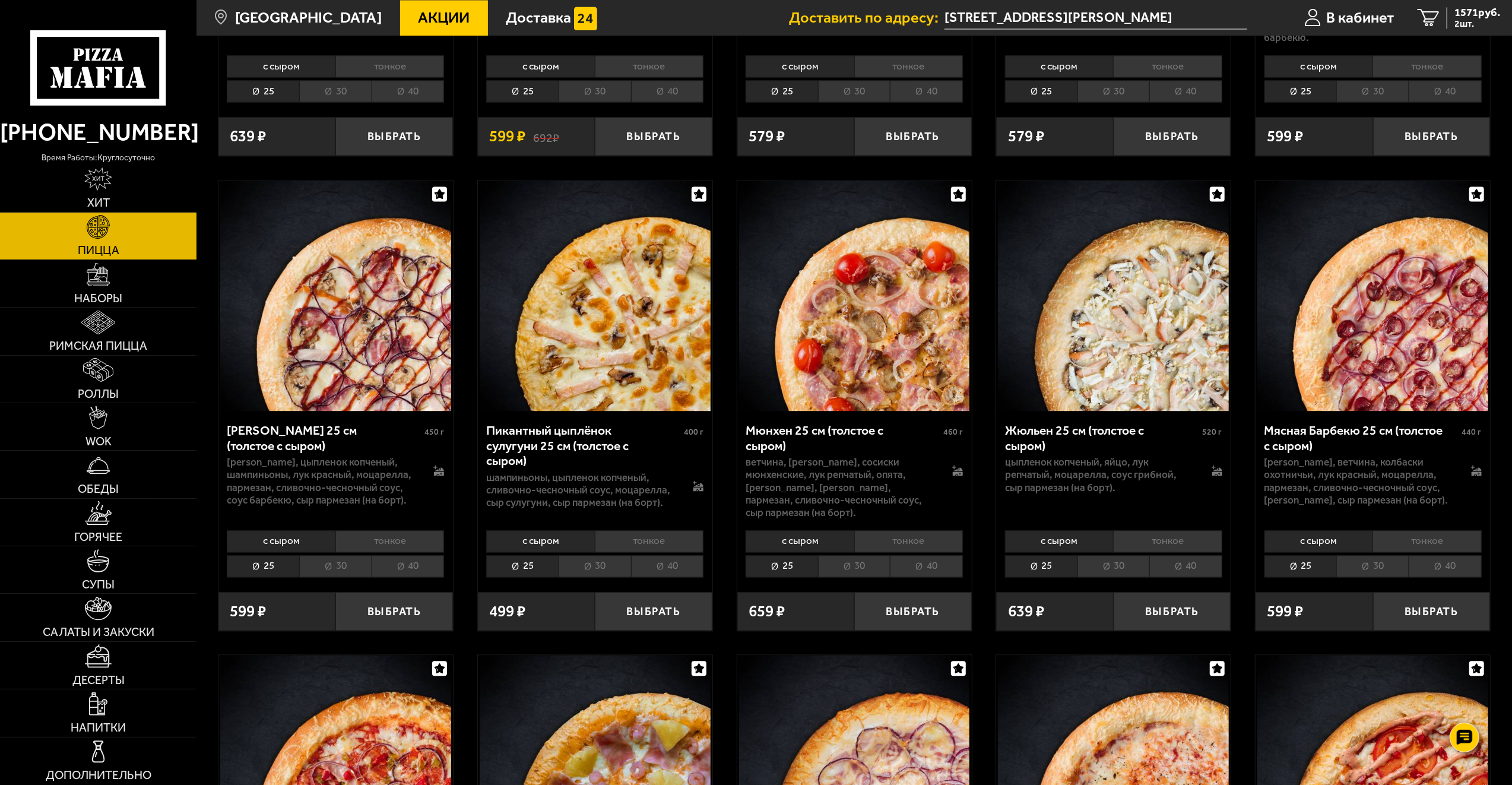
scroll to position [2316, 0]
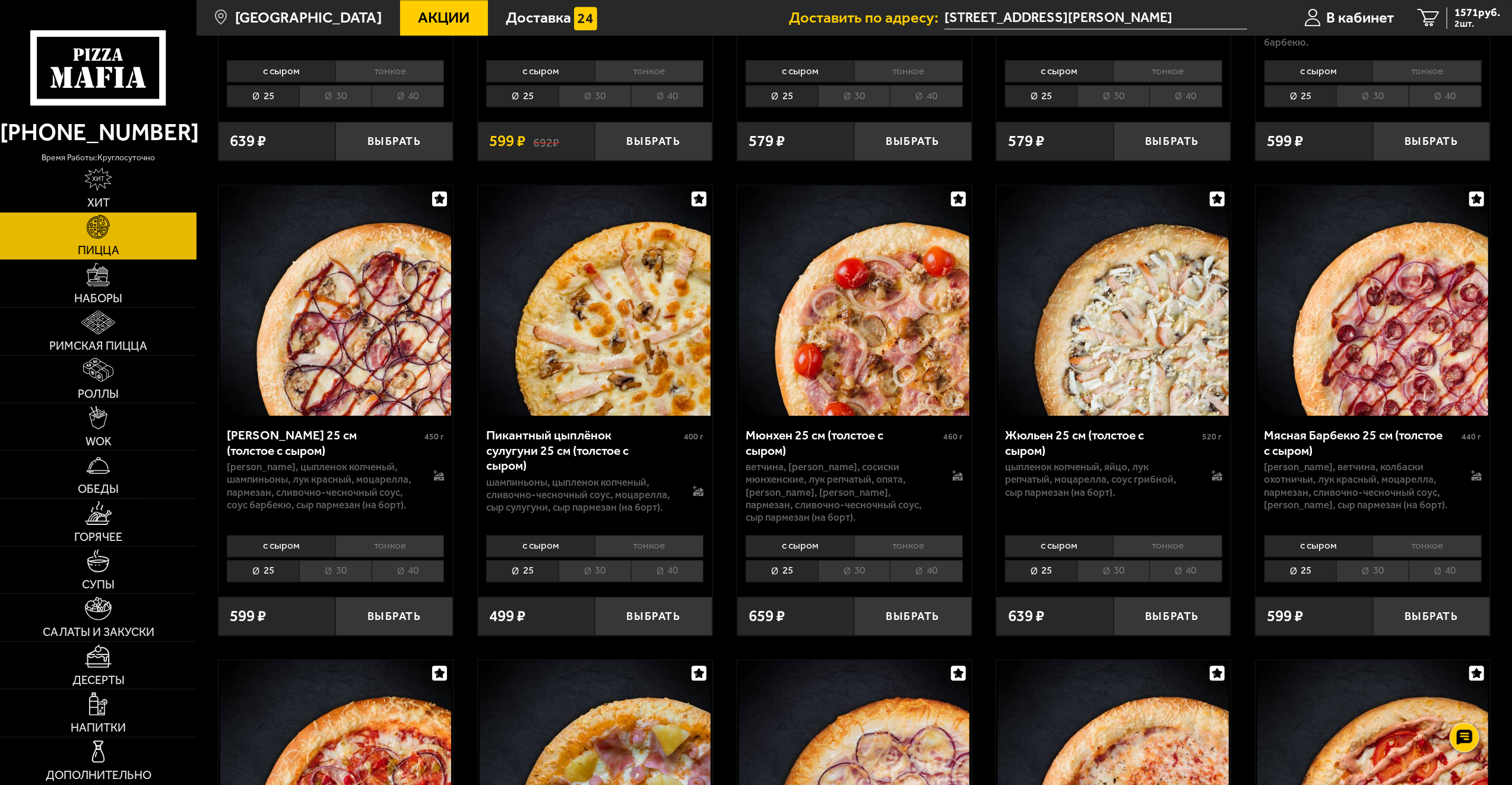
click at [1187, 535] on li "тонкое" at bounding box center [1167, 546] width 108 height 22
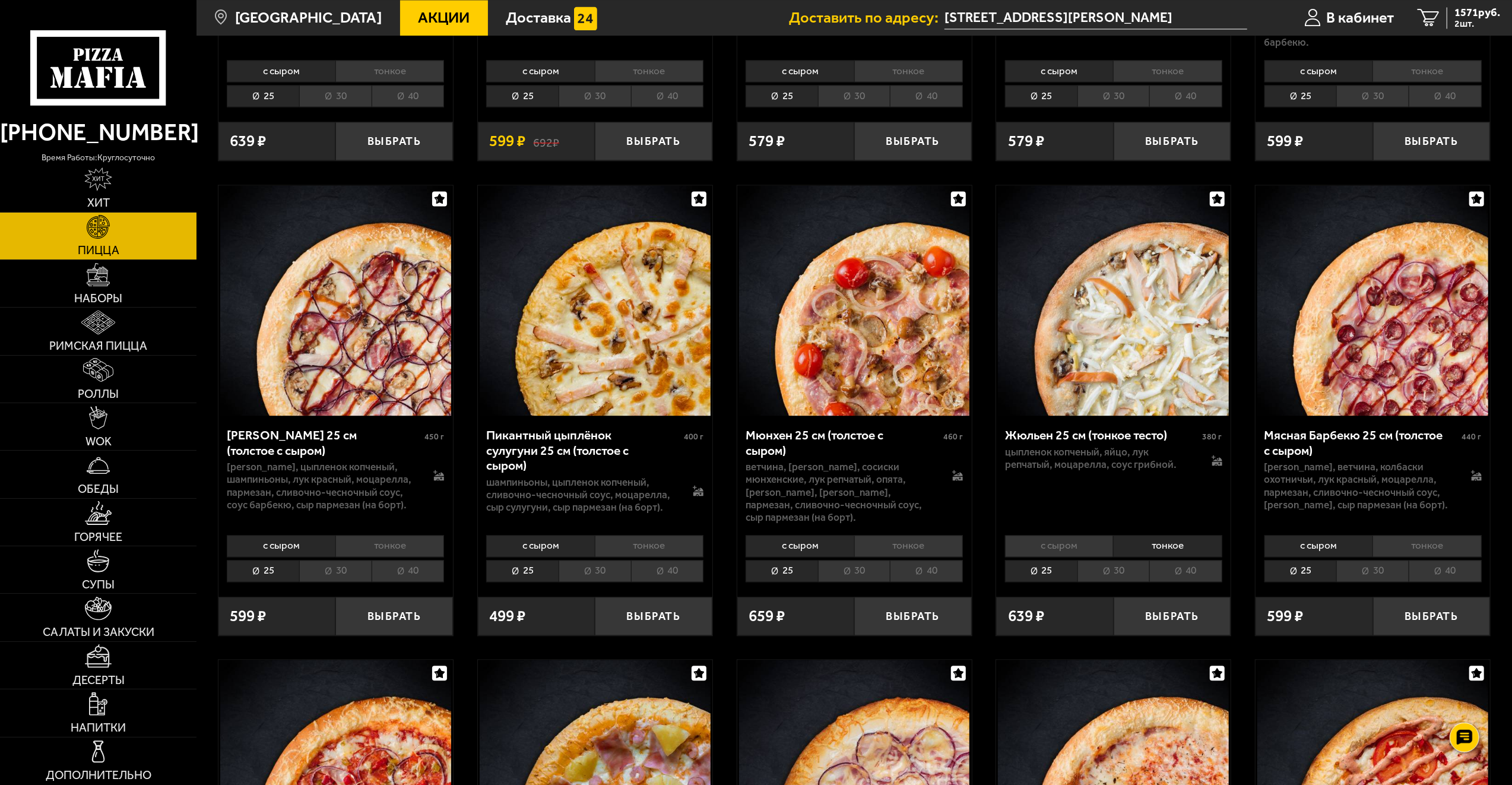
click at [1121, 560] on li "30" at bounding box center [1114, 571] width 73 height 22
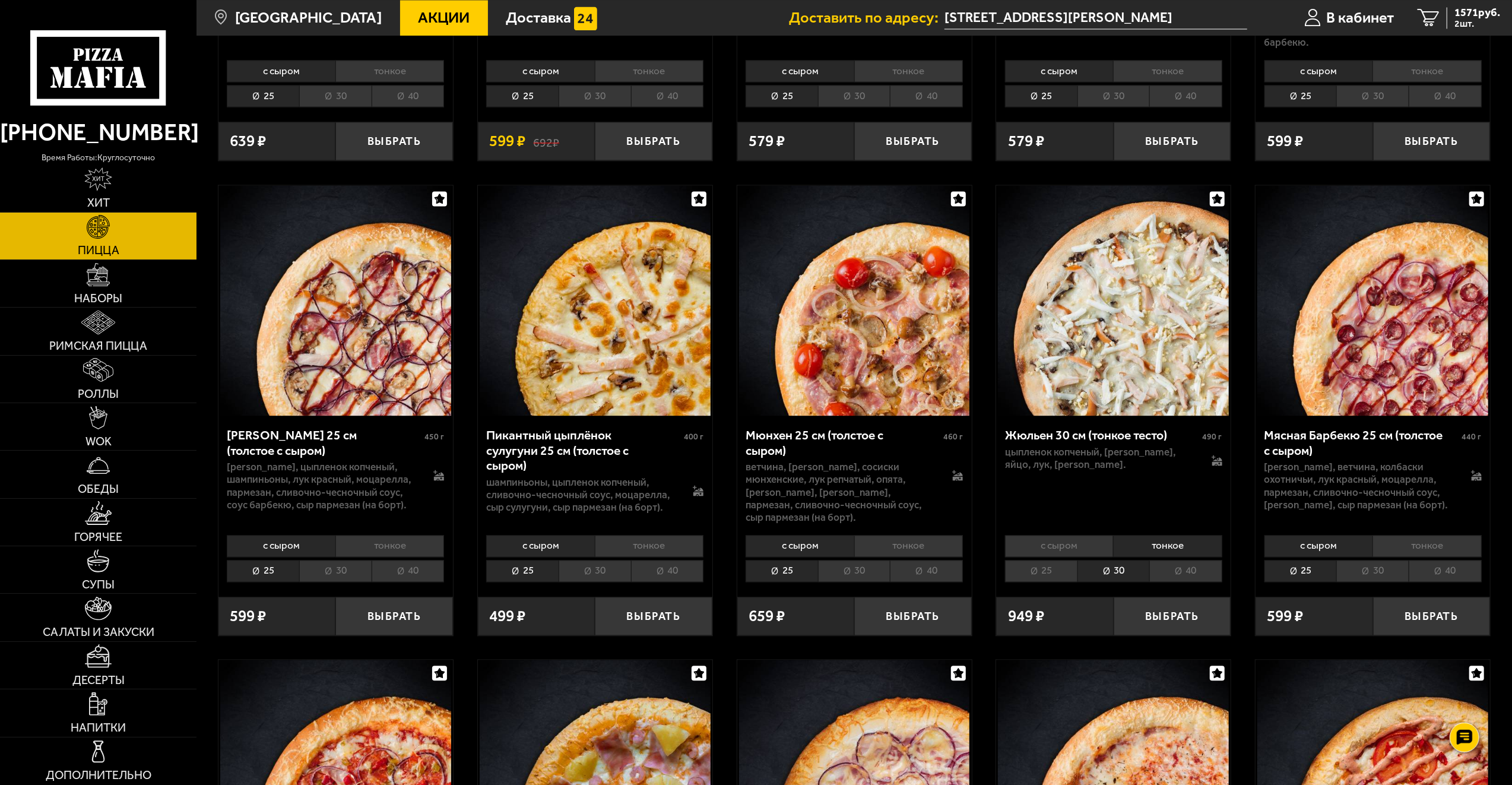
click at [894, 535] on li "тонкое" at bounding box center [908, 546] width 108 height 22
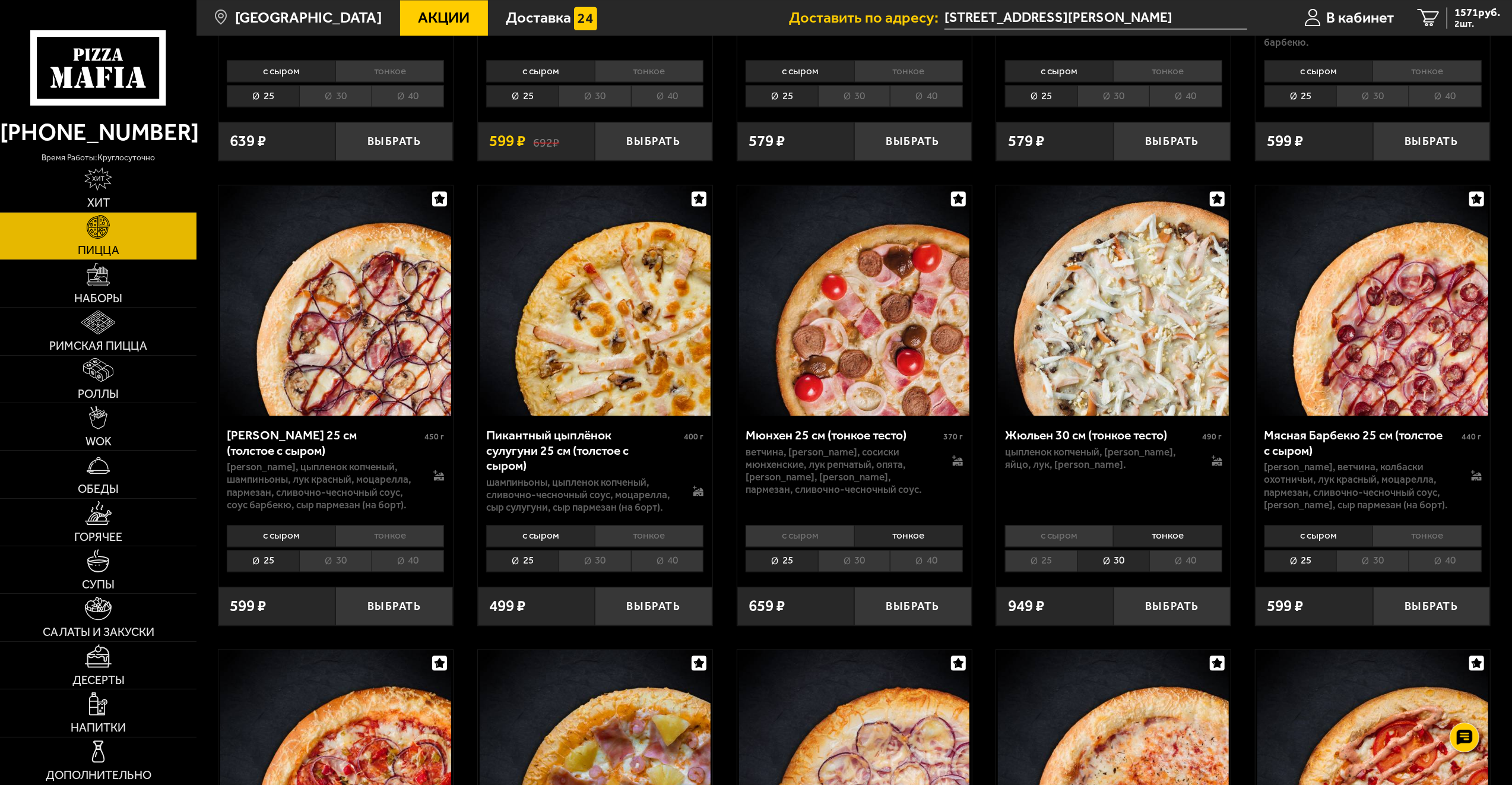
click at [840, 556] on li "30" at bounding box center [854, 561] width 73 height 22
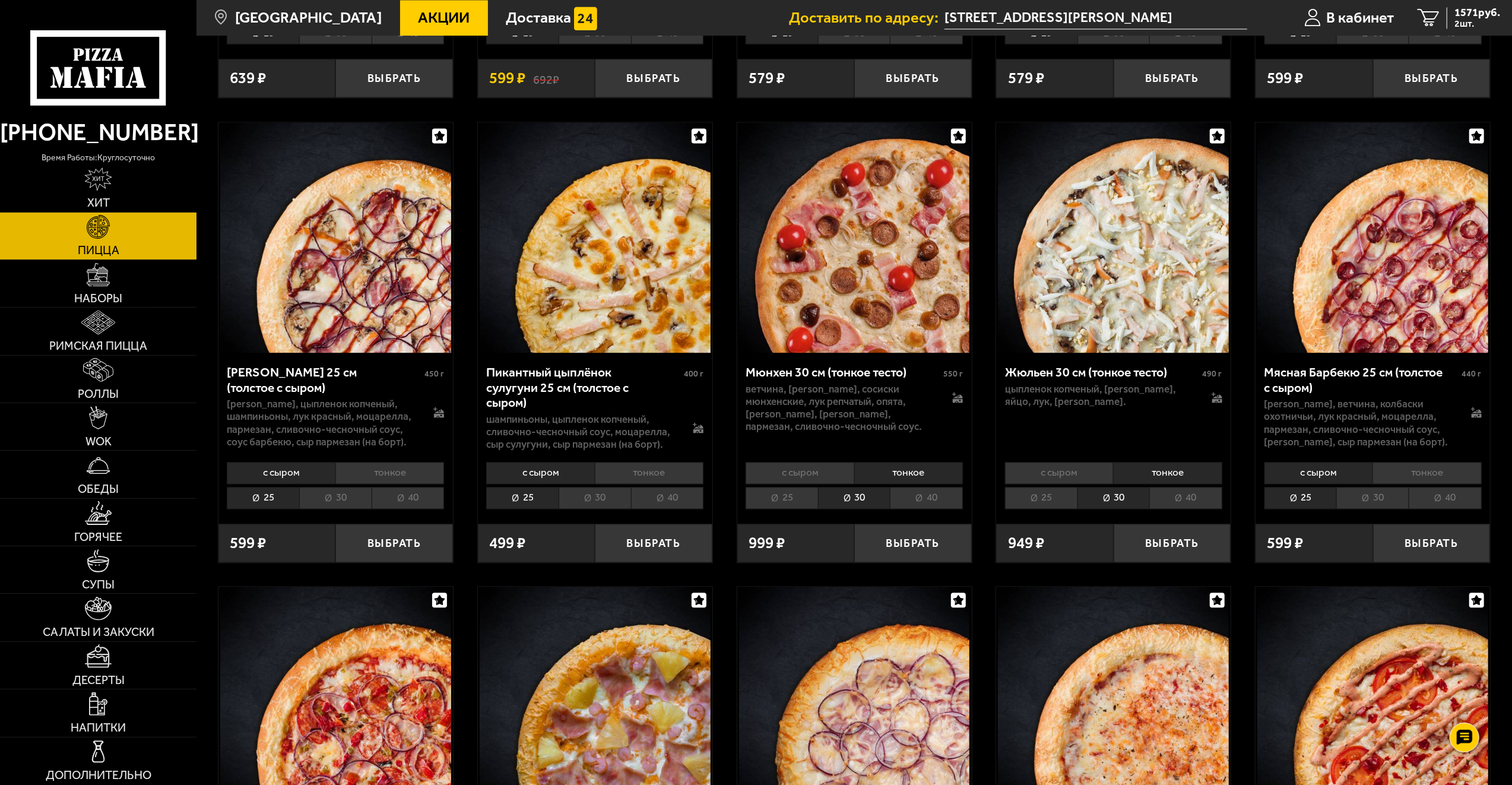
scroll to position [2375, 0]
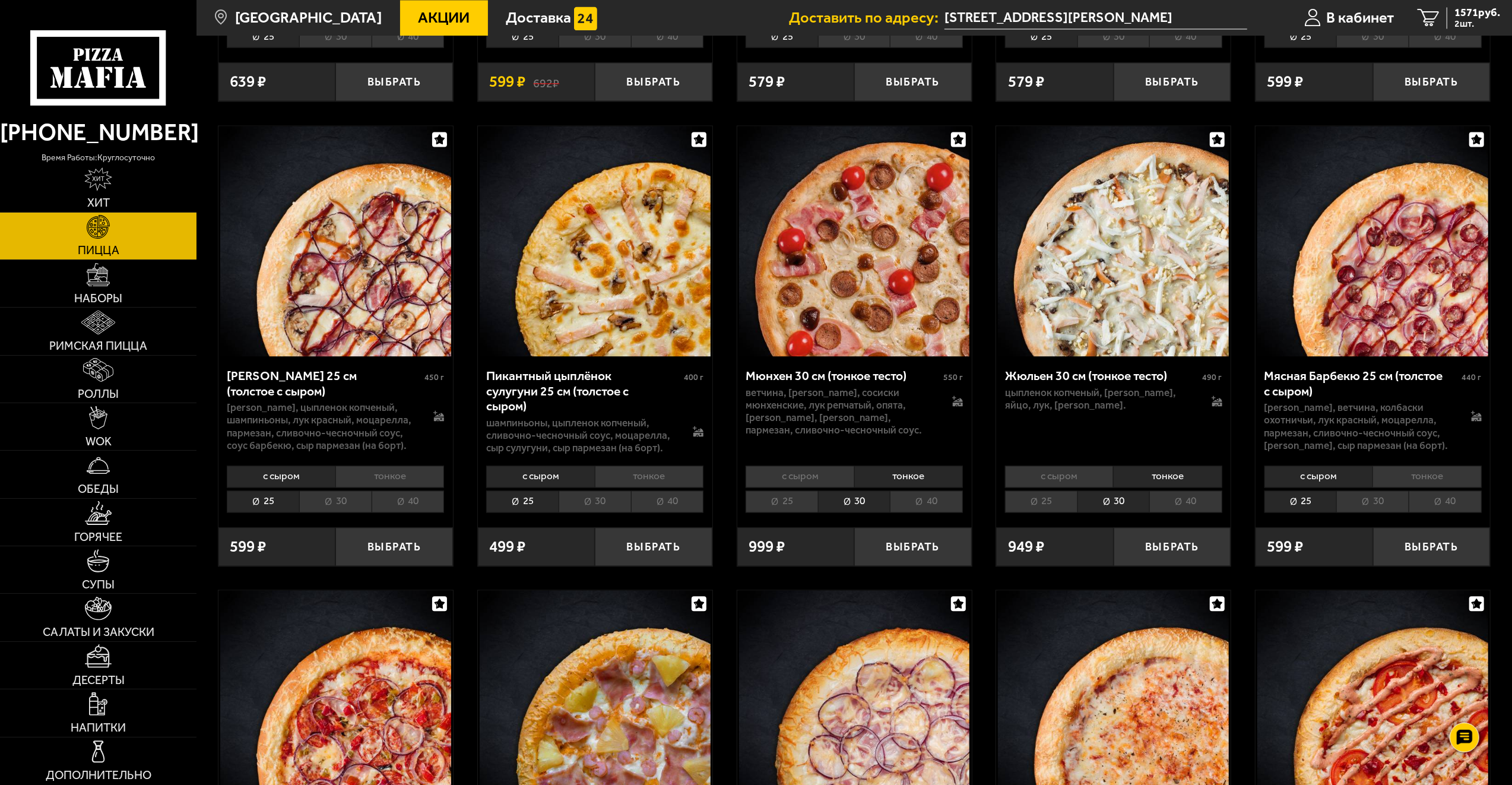
click at [1425, 466] on li "тонкое" at bounding box center [1427, 477] width 108 height 22
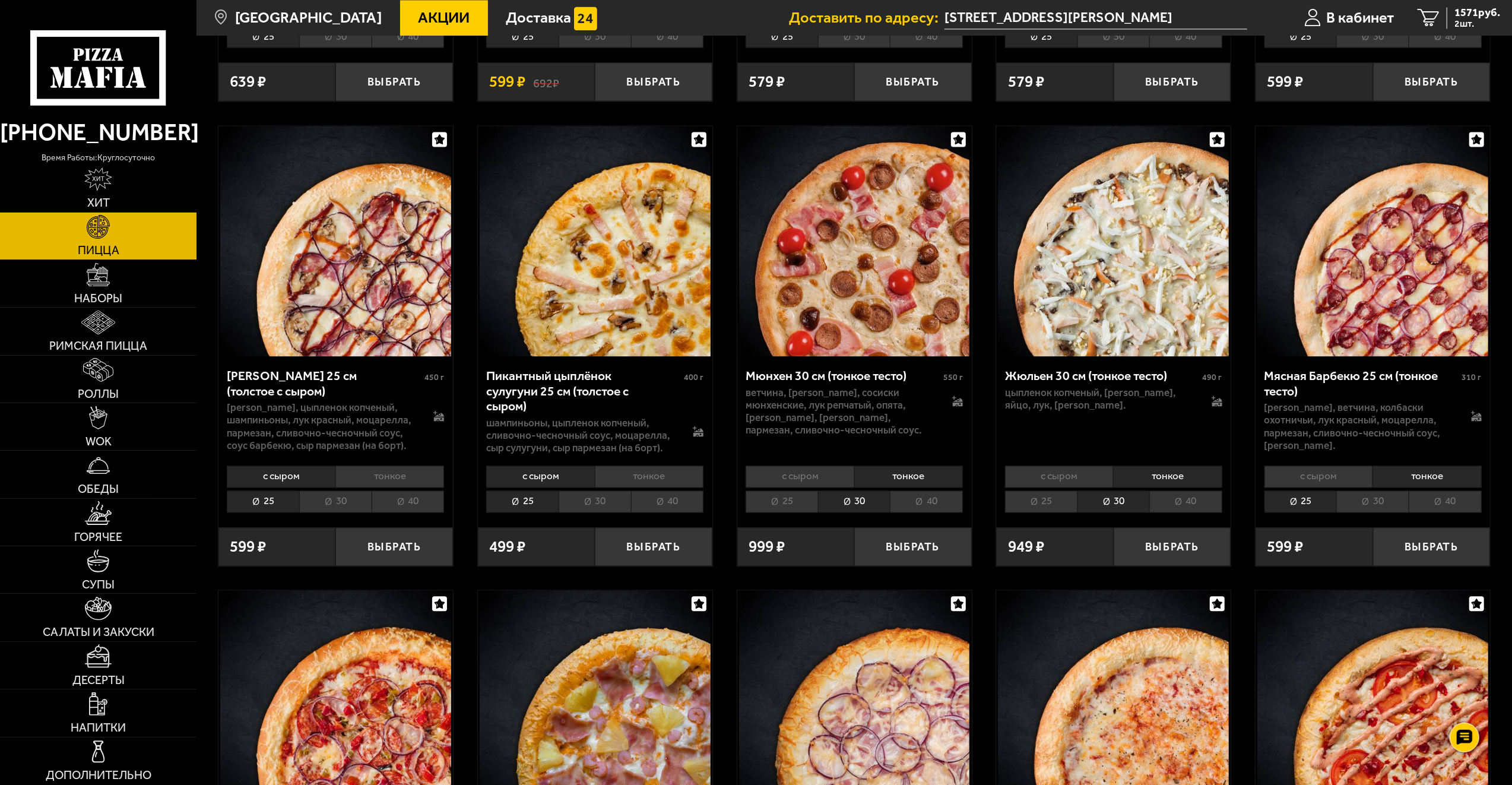
click at [1373, 490] on li "30" at bounding box center [1373, 501] width 73 height 22
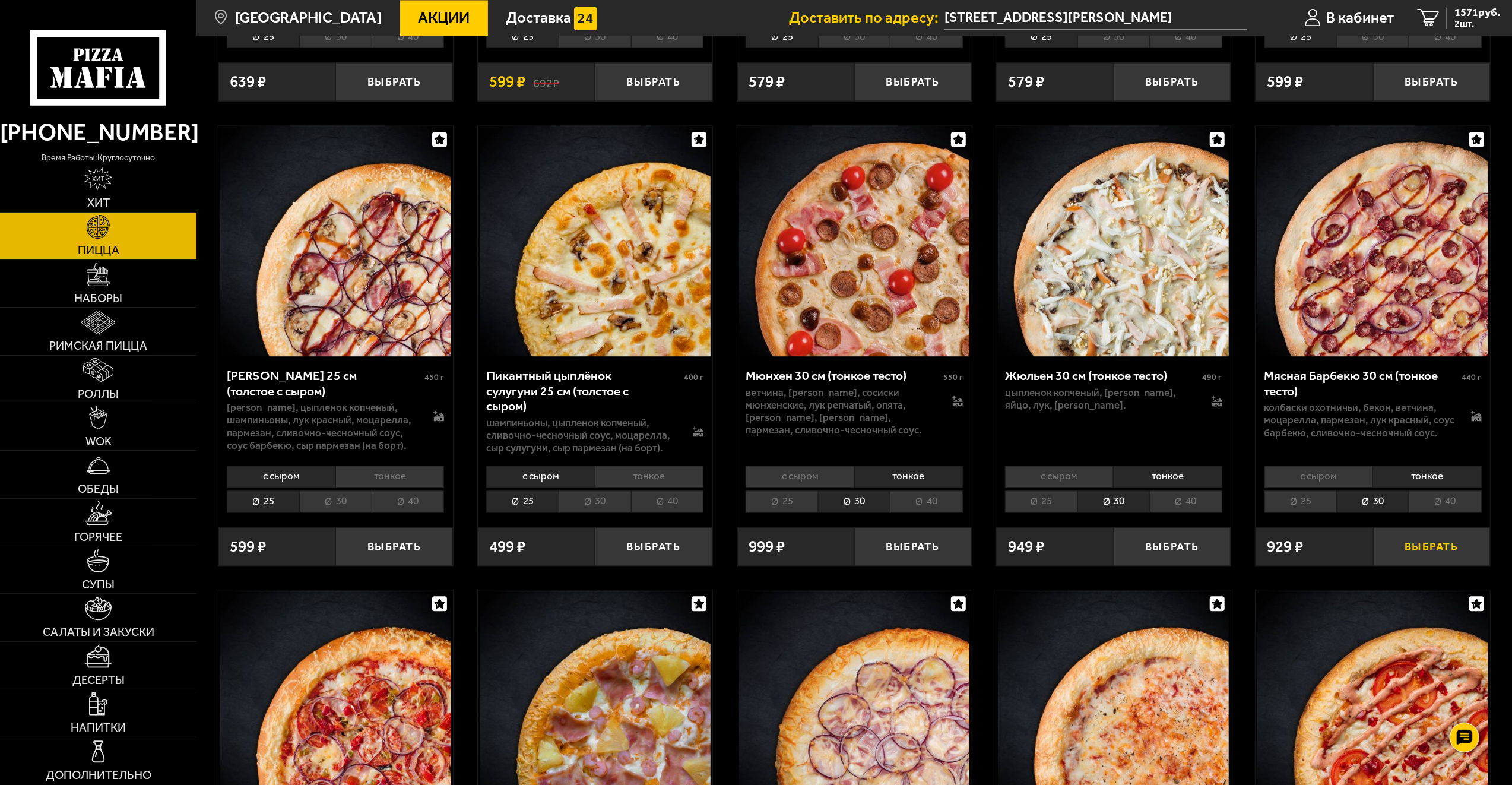
click at [1426, 538] on button "Выбрать" at bounding box center [1432, 547] width 118 height 39
click at [1454, 24] on span "3 шт." at bounding box center [1477, 23] width 46 height 9
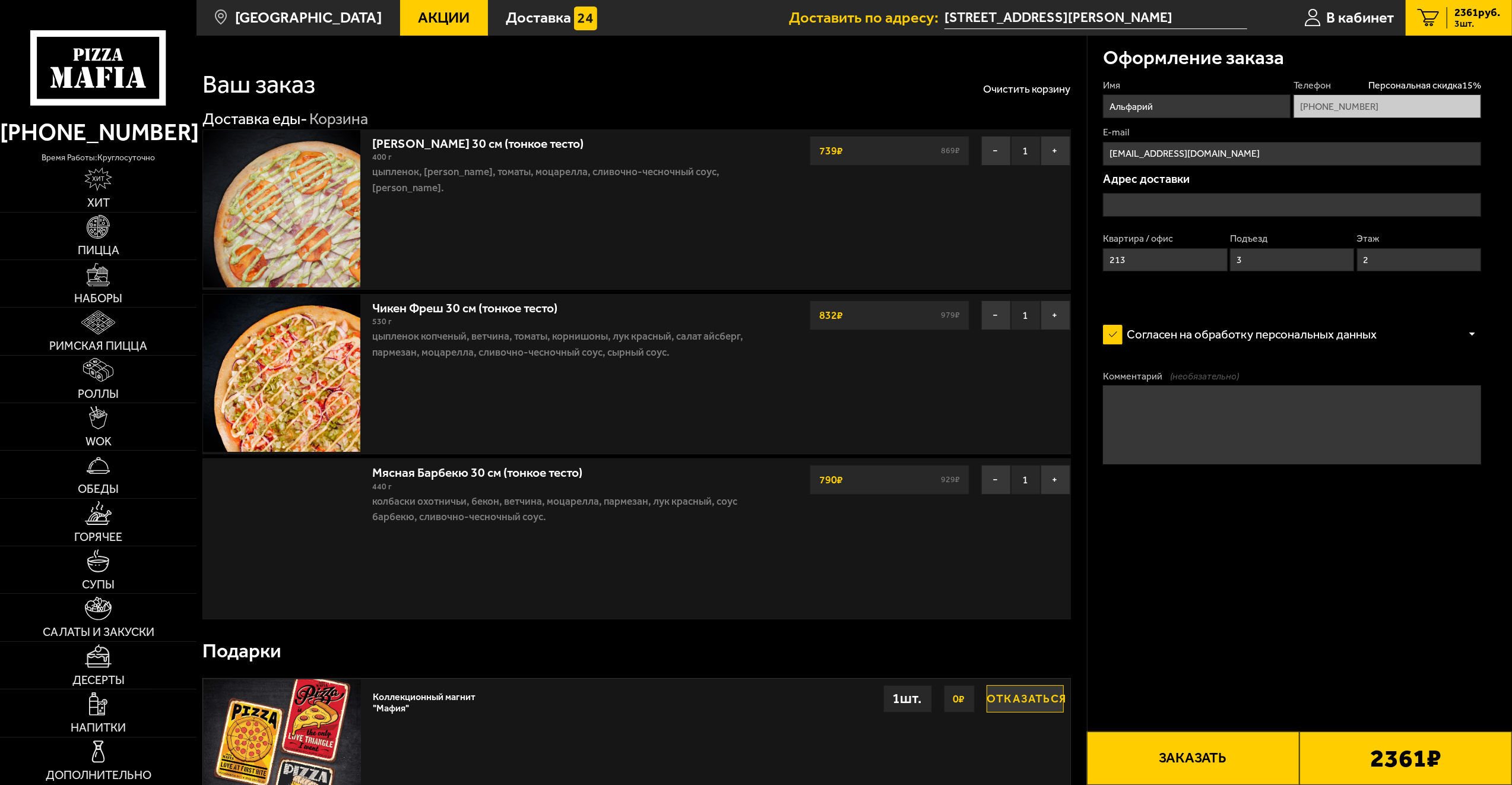
type input "[STREET_ADDRESS][PERSON_NAME]"
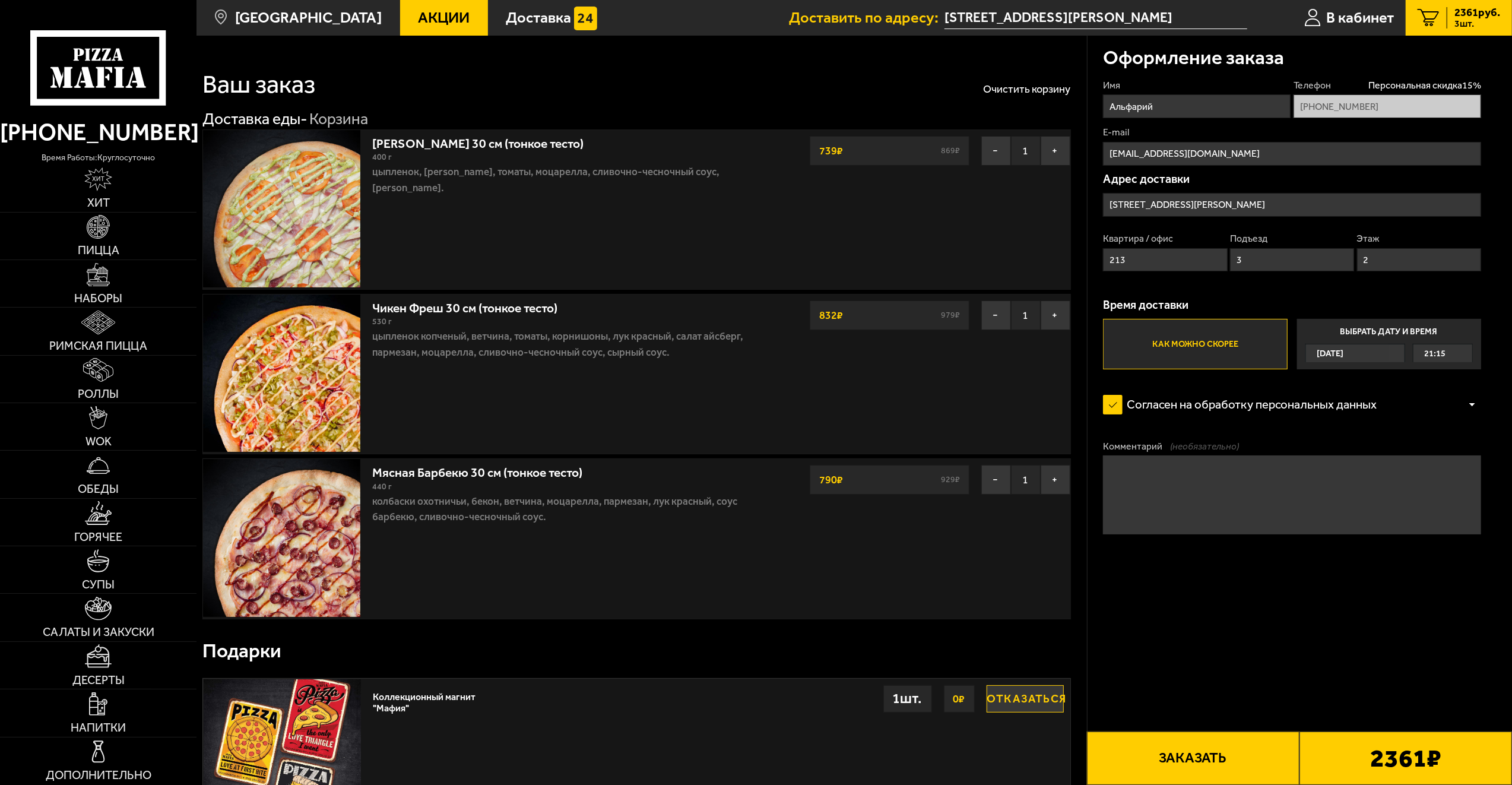
click at [1266, 616] on form "Имя Альфарий Телефон Персональная скидка 15 % +7 (920) 103-40-64 E-mail crashed…" at bounding box center [1292, 352] width 378 height 548
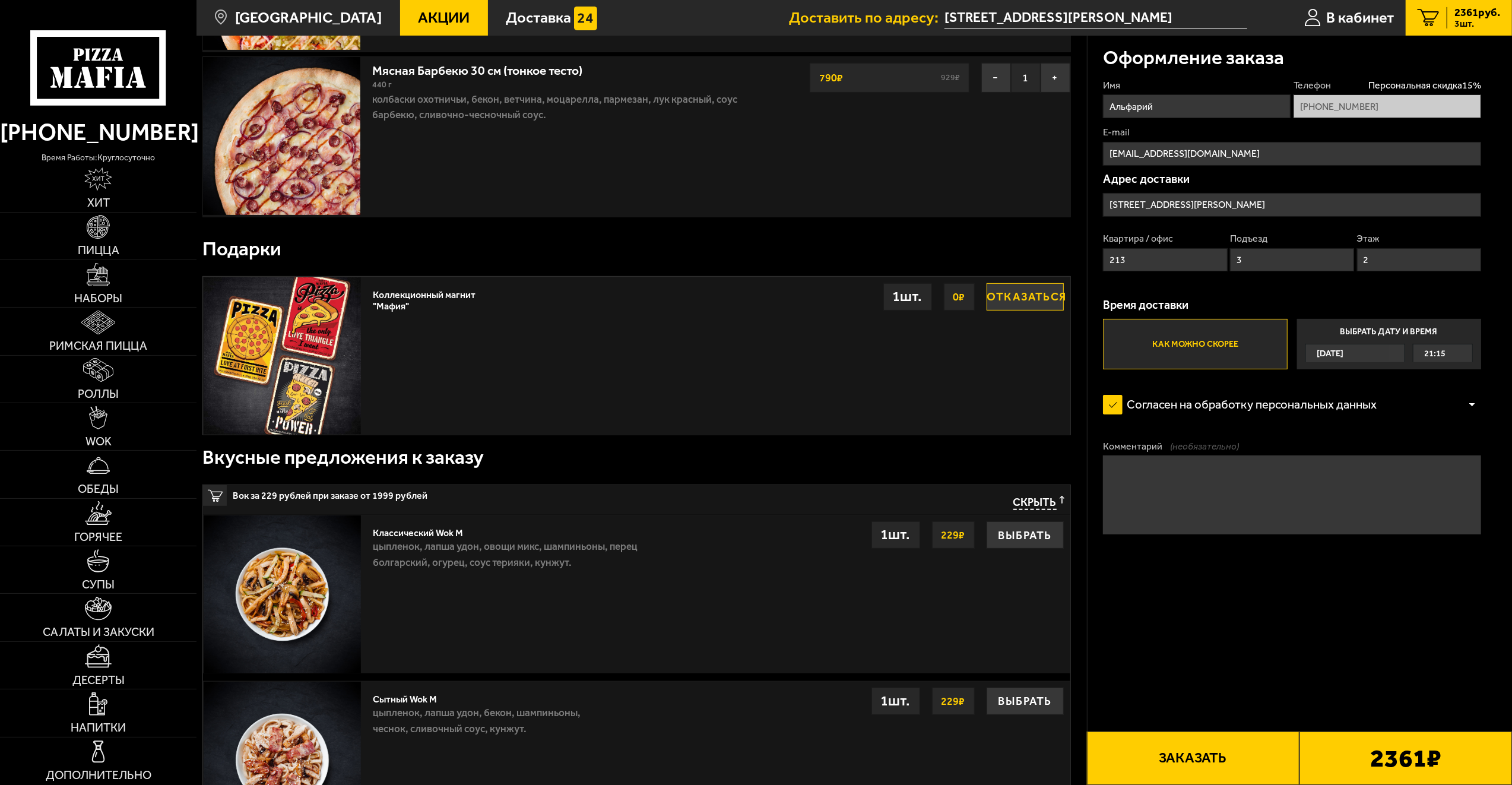
scroll to position [297, 0]
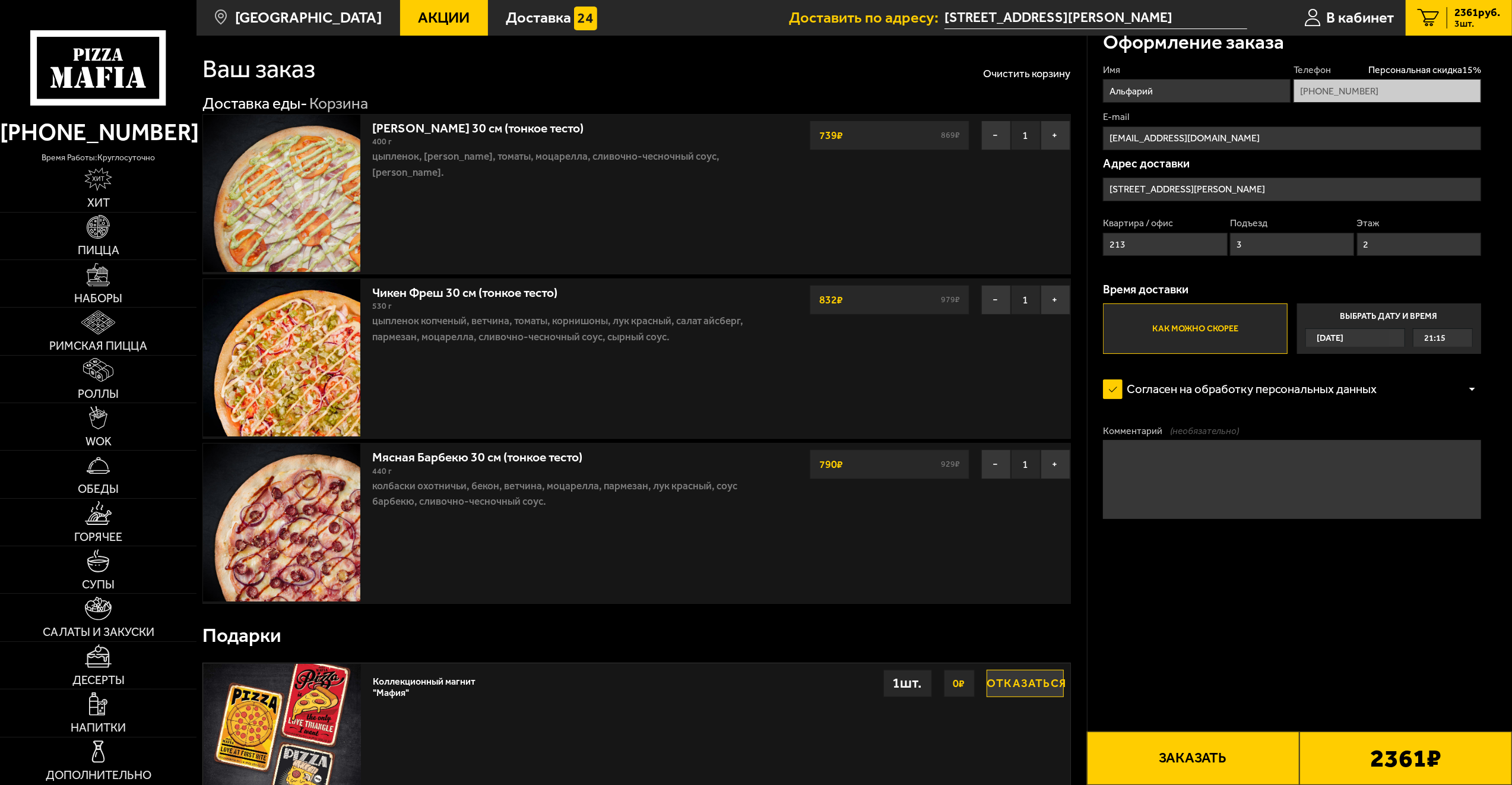
scroll to position [0, 0]
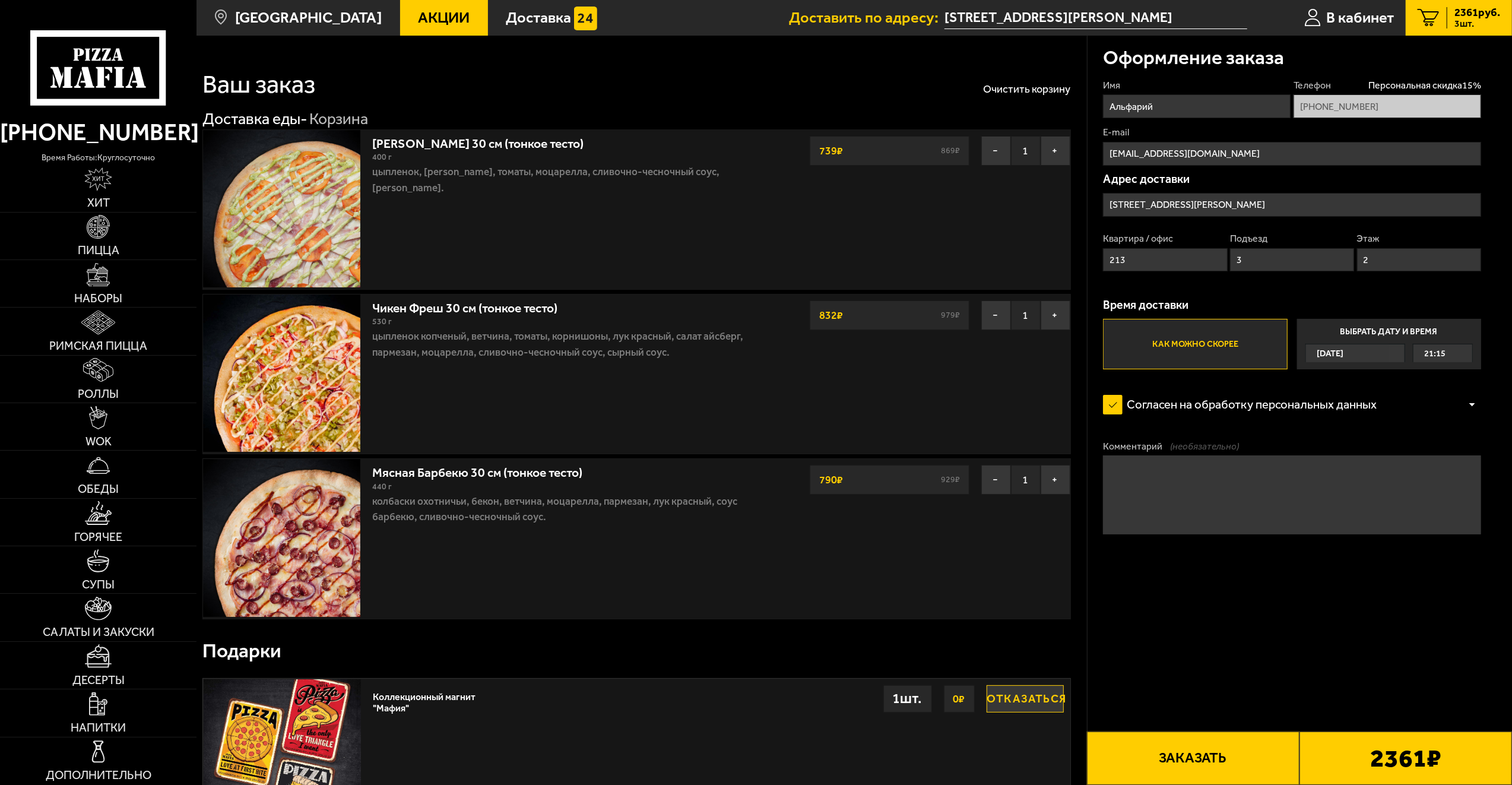
click at [1301, 582] on form "Имя Альфарий Телефон Персональная скидка 15 % +7 (920) 103-40-64 E-mail crashed…" at bounding box center [1292, 352] width 378 height 548
click at [1310, 575] on form "Имя Альфарий Телефон Персональная скидка 15 % +7 (920) 103-40-64 E-mail crashed…" at bounding box center [1292, 352] width 378 height 548
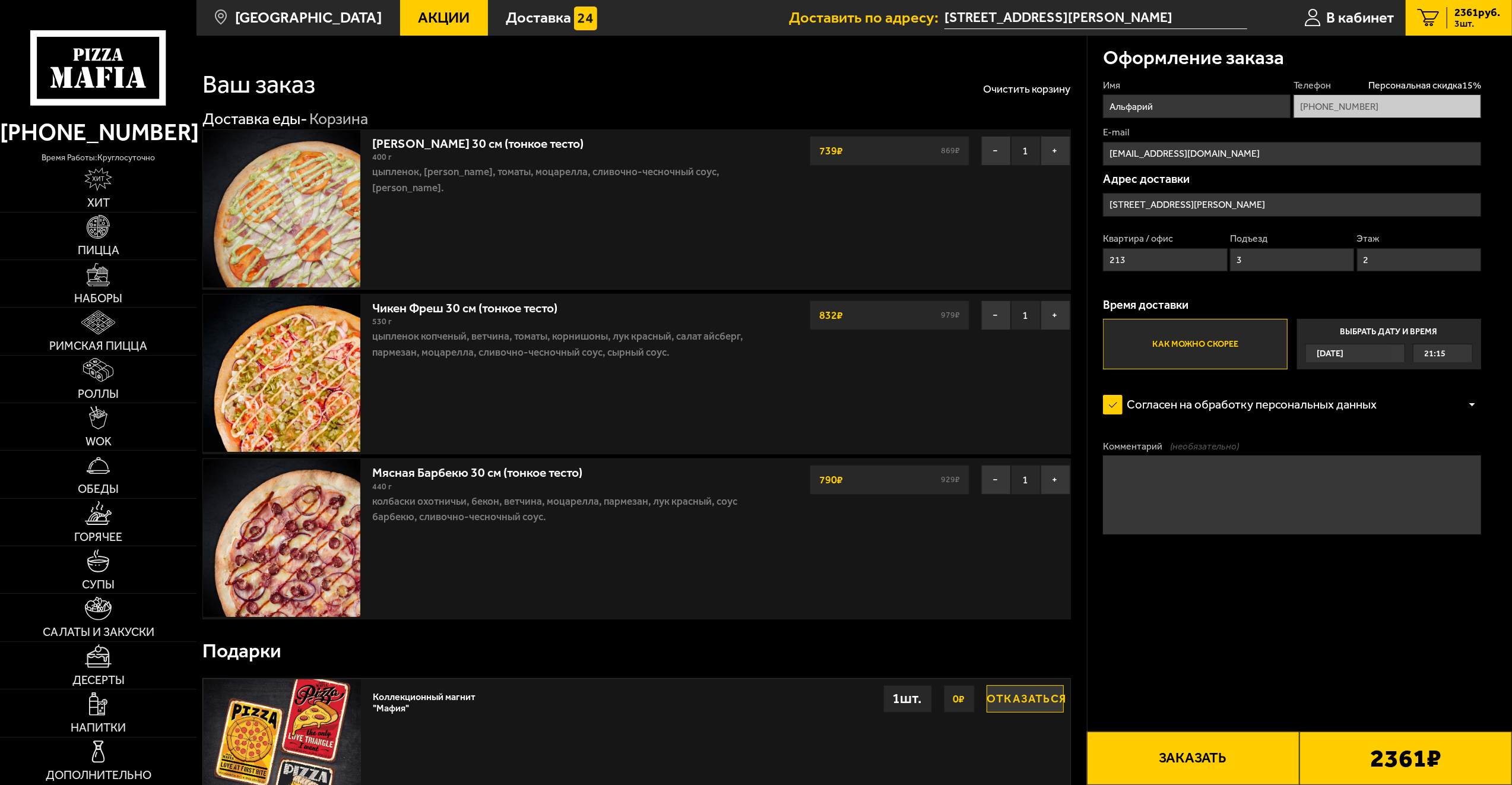
click at [1120, 412] on label "Согласен на обработку персональных данных" at bounding box center [1248, 404] width 290 height 31
click at [0, 0] on input "Согласен на обработку персональных данных" at bounding box center [0, 0] width 0 height 0
click at [1472, 407] on div at bounding box center [1472, 405] width 18 height 9
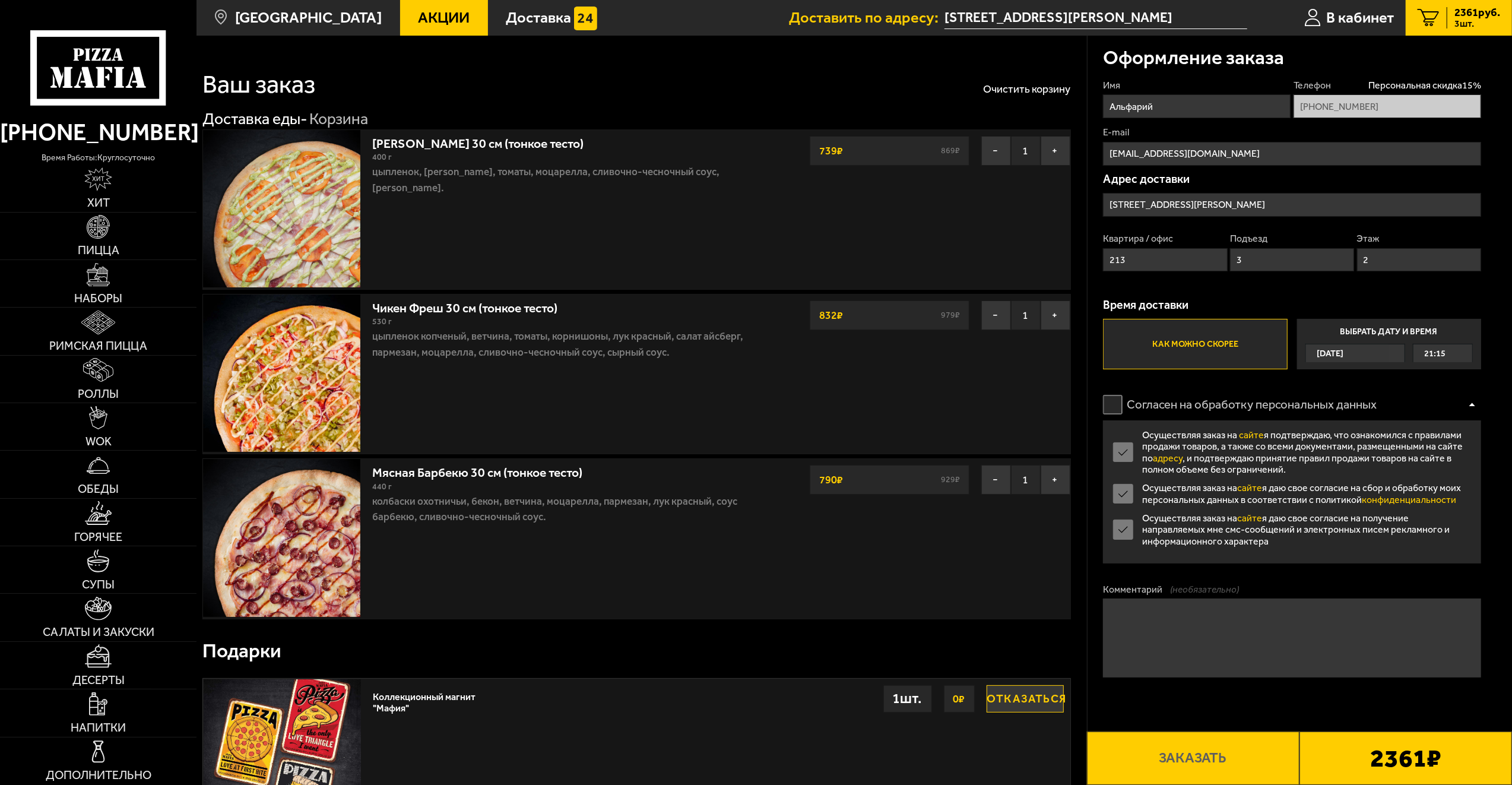
click at [1117, 406] on label "Согласен на обработку персональных данных" at bounding box center [1248, 404] width 290 height 31
click at [0, 0] on input "Согласен на обработку персональных данных" at bounding box center [0, 0] width 0 height 0
click at [1469, 405] on div at bounding box center [1472, 405] width 18 height 9
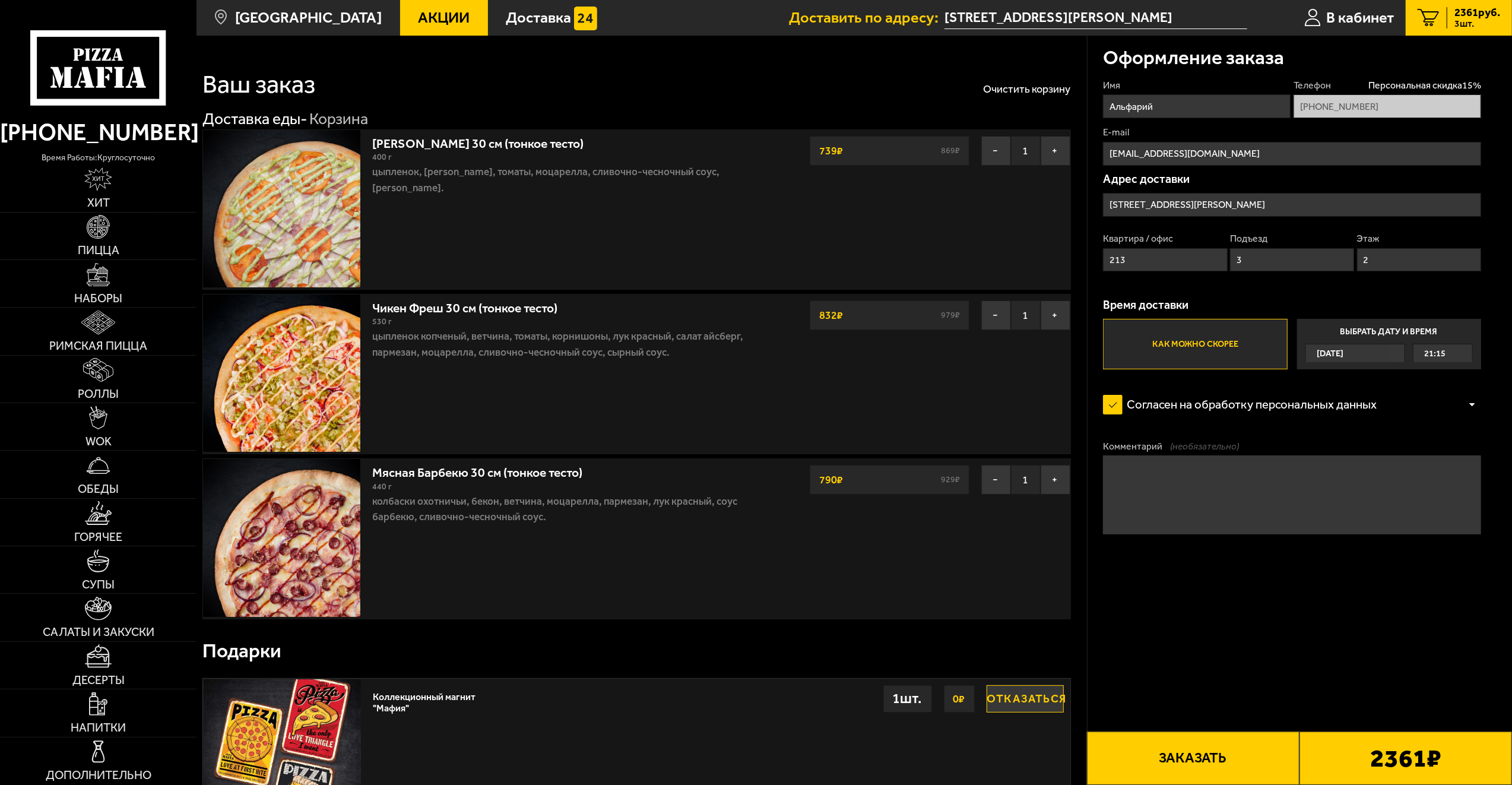
click at [1328, 627] on form "Имя Альфарий Телефон Персональная скидка 15 % +7 (920) 103-40-64 E-mail crashed…" at bounding box center [1292, 352] width 378 height 548
click at [1411, 760] on b "2361 ₽" at bounding box center [1406, 758] width 71 height 25
drag, startPoint x: 1328, startPoint y: 760, endPoint x: 1266, endPoint y: 760, distance: 62.0
click at [1327, 760] on div "2361 ₽" at bounding box center [1405, 758] width 212 height 53
click at [1239, 755] on button "Заказать" at bounding box center [1193, 758] width 212 height 53
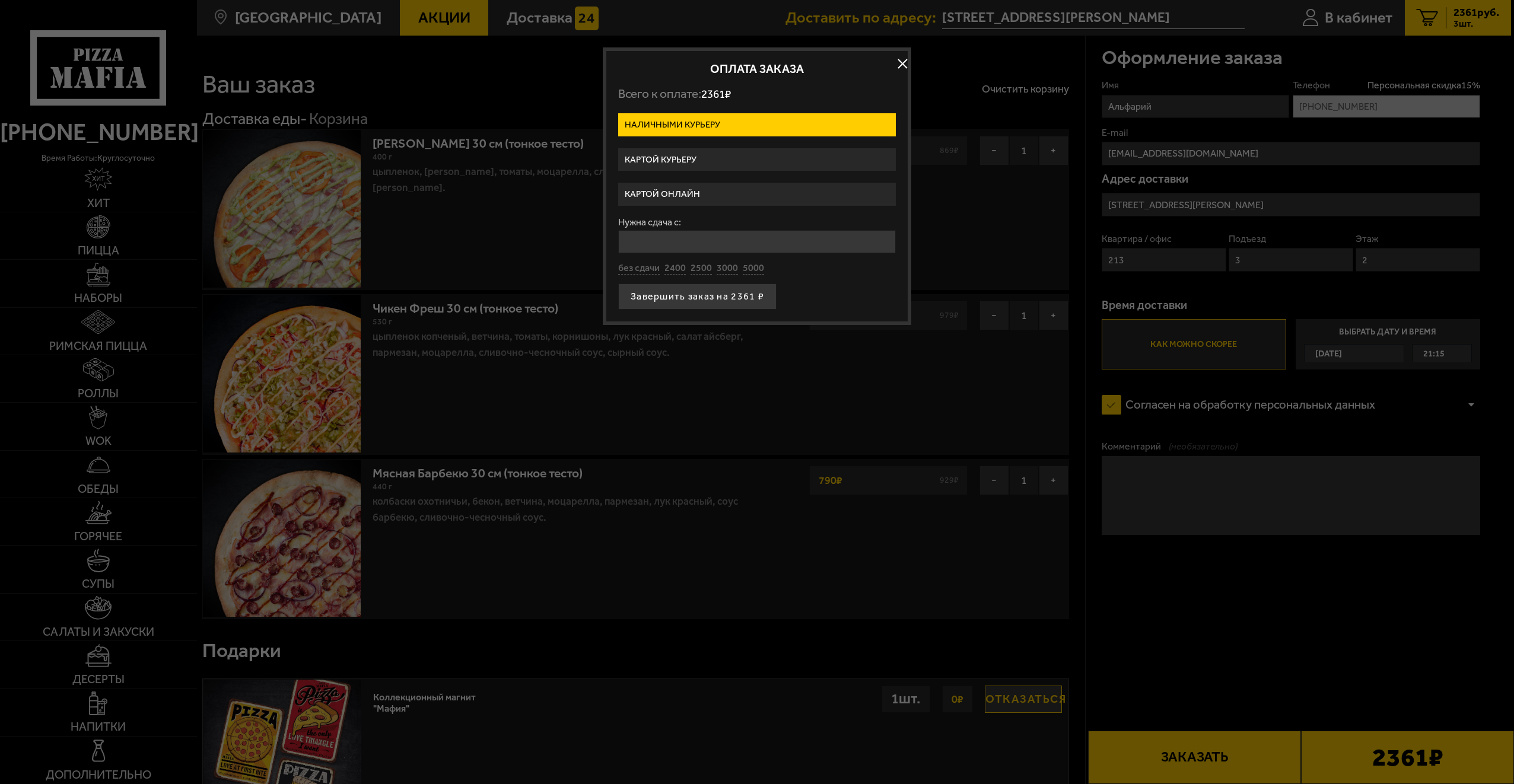
click at [770, 150] on label "Картой курьеру" at bounding box center [757, 159] width 277 height 23
click at [0, 0] on input "Картой курьеру" at bounding box center [0, 0] width 0 height 0
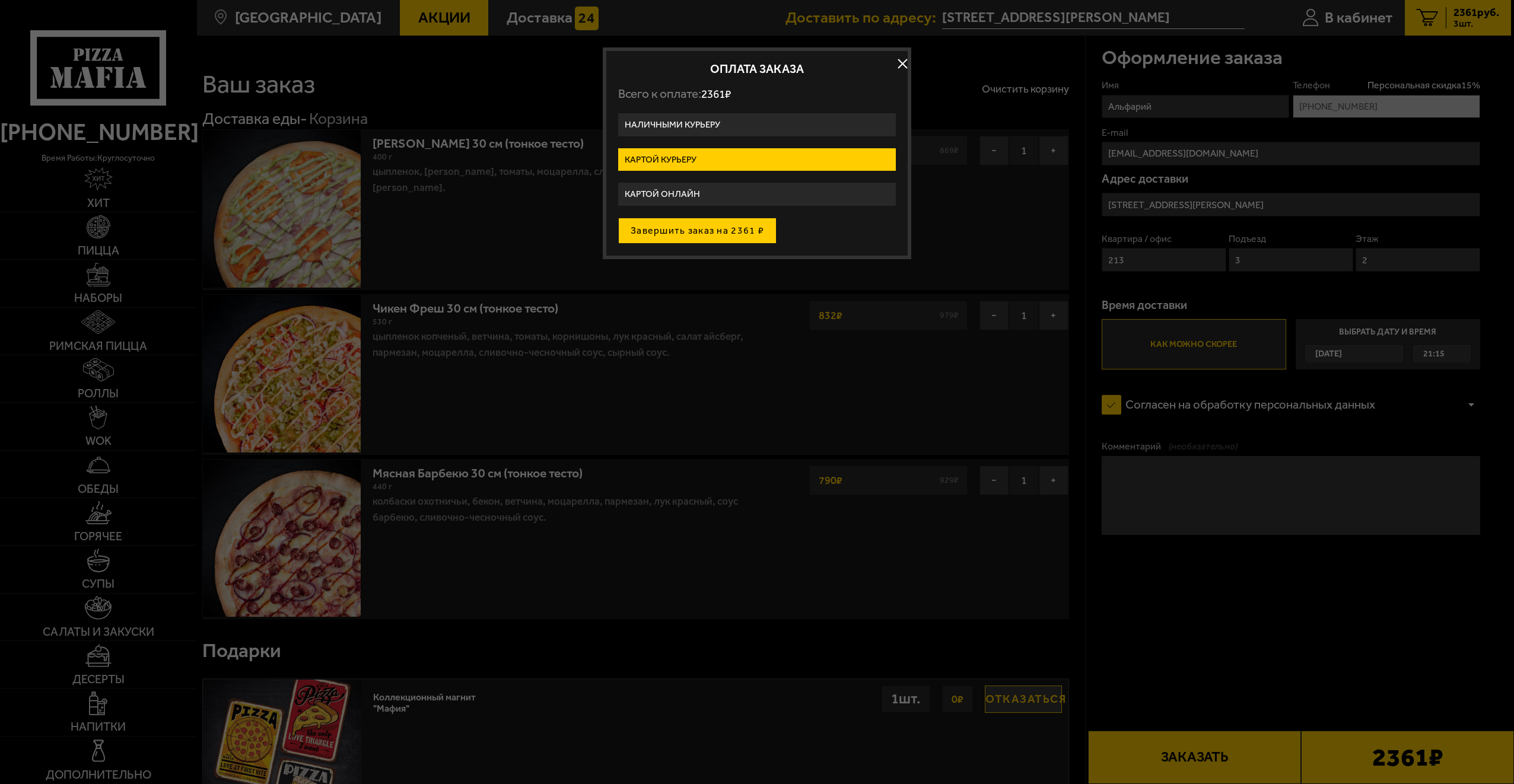
click at [678, 235] on button "Завершить заказ на 2361 ₽" at bounding box center [697, 230] width 158 height 26
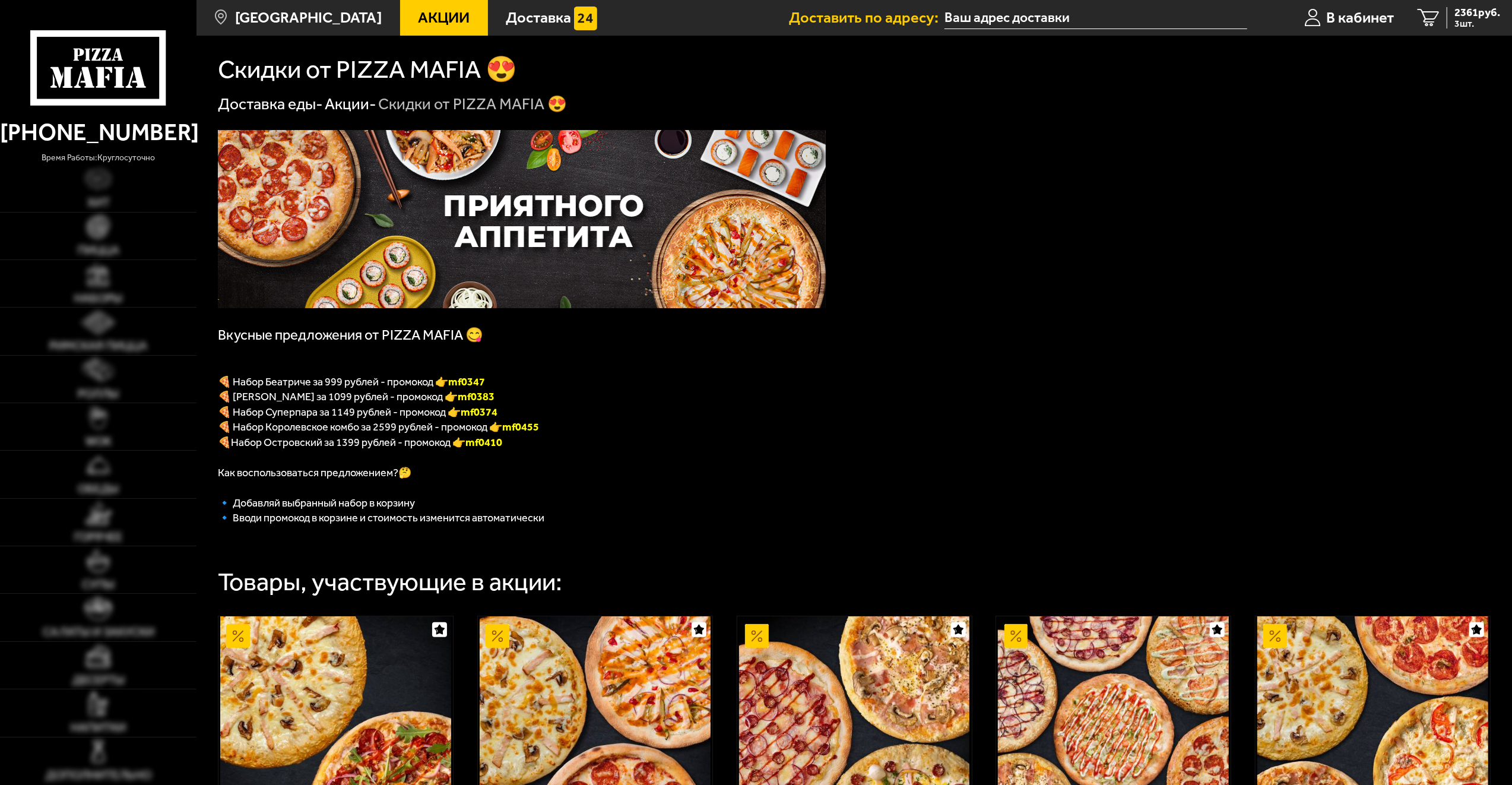
type input "[STREET_ADDRESS][PERSON_NAME]"
